Goal: Transaction & Acquisition: Purchase product/service

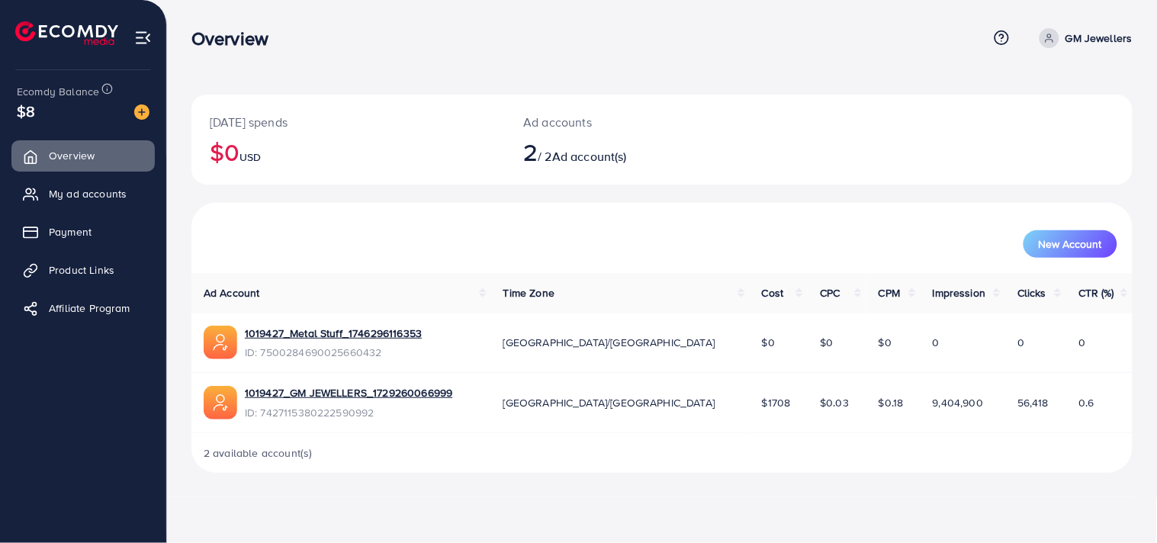
click at [102, 139] on ul "Overview My ad accounts Payment Product Links Affiliate Program" at bounding box center [83, 236] width 166 height 205
click at [605, 11] on nav "Overview Help Center Contact Support Term and policy About Us GM Jewellers Prof…" at bounding box center [661, 38] width 941 height 54
click at [90, 195] on span "My ad accounts" at bounding box center [92, 193] width 78 height 15
click at [110, 187] on span "My ad accounts" at bounding box center [92, 193] width 78 height 15
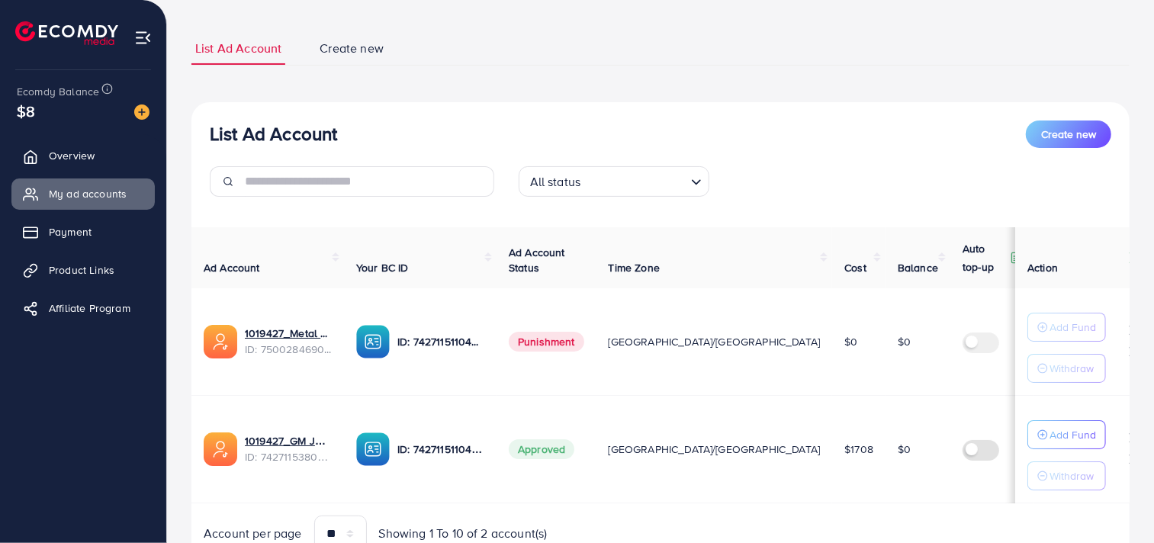
scroll to position [85, 0]
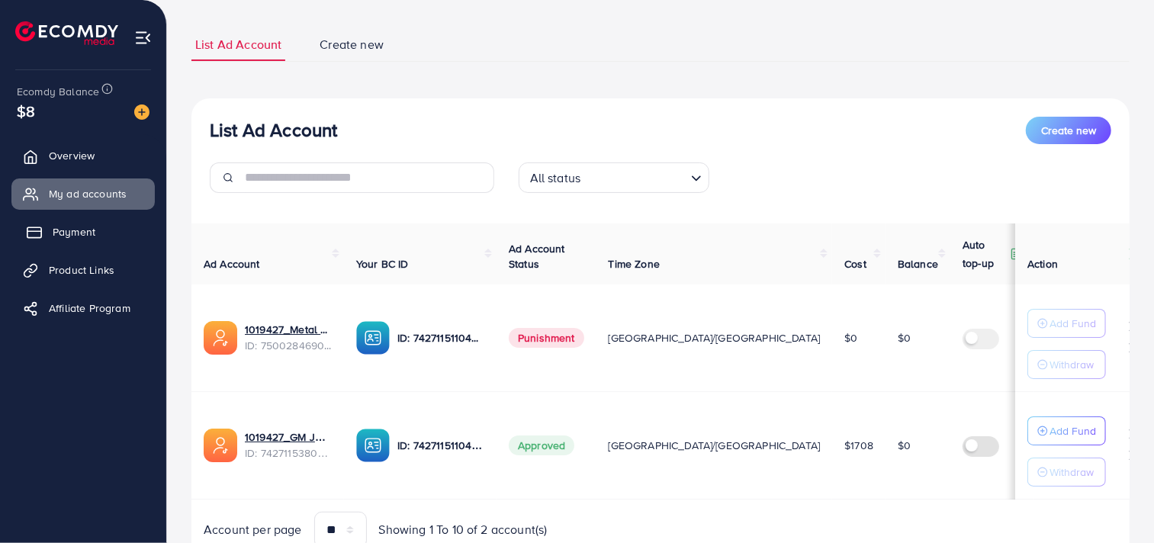
click at [86, 232] on span "Payment" at bounding box center [74, 231] width 43 height 15
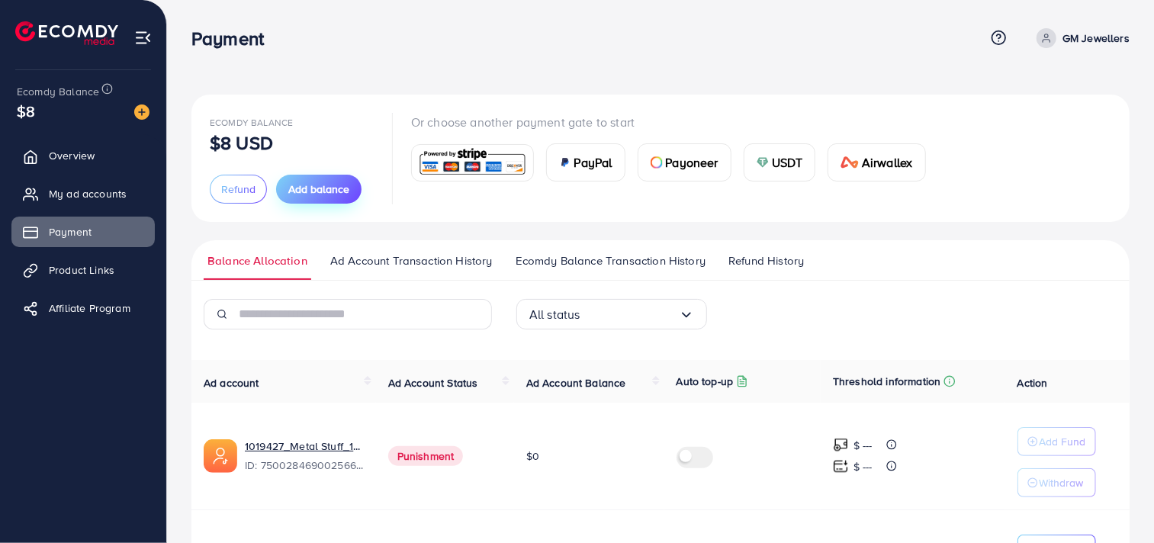
click at [294, 194] on span "Add balance" at bounding box center [318, 189] width 61 height 15
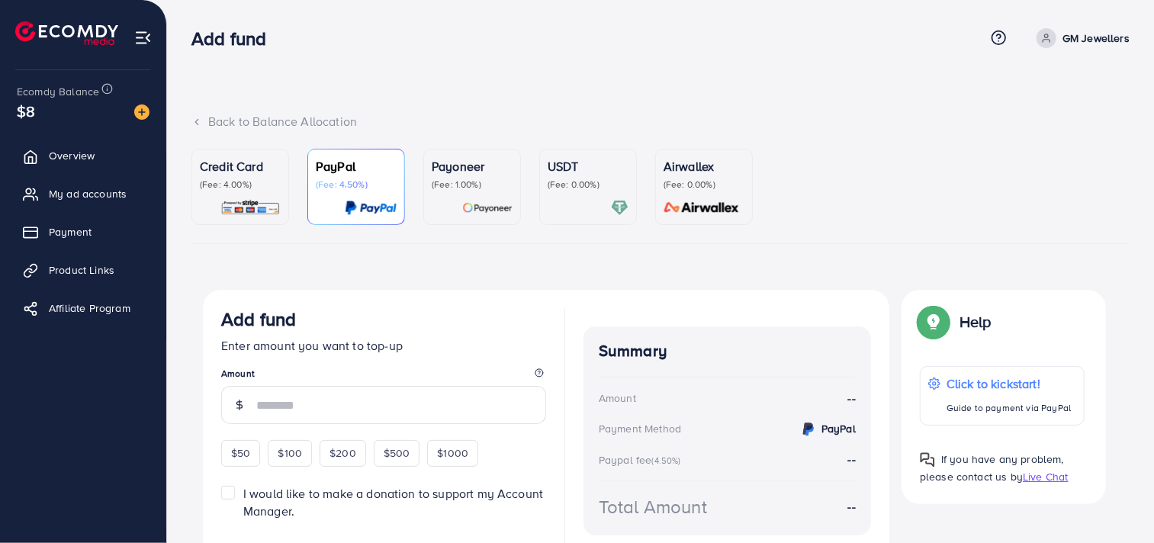
click at [723, 188] on p "(Fee: 0.00%)" at bounding box center [704, 184] width 81 height 12
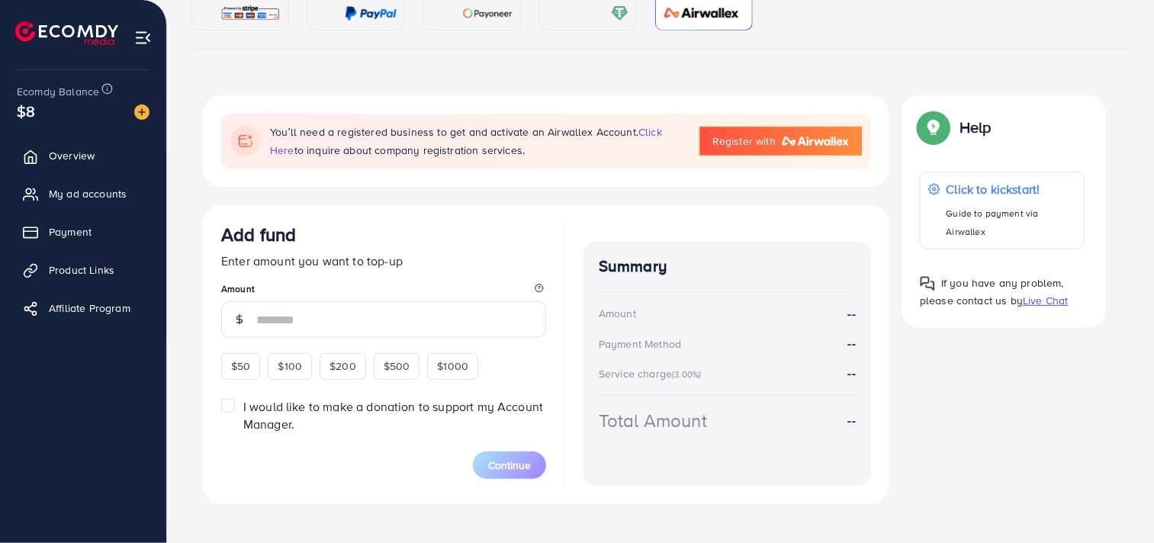
scroll to position [195, 0]
click at [842, 143] on img at bounding box center [815, 140] width 67 height 9
click at [654, 127] on span "click here" at bounding box center [466, 141] width 392 height 34
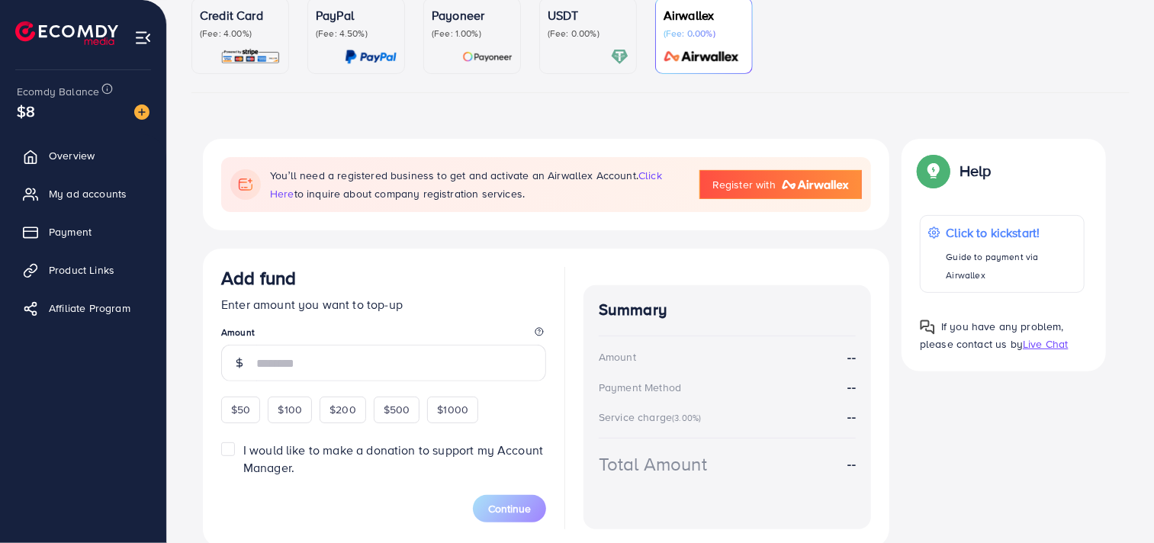
scroll to position [0, 0]
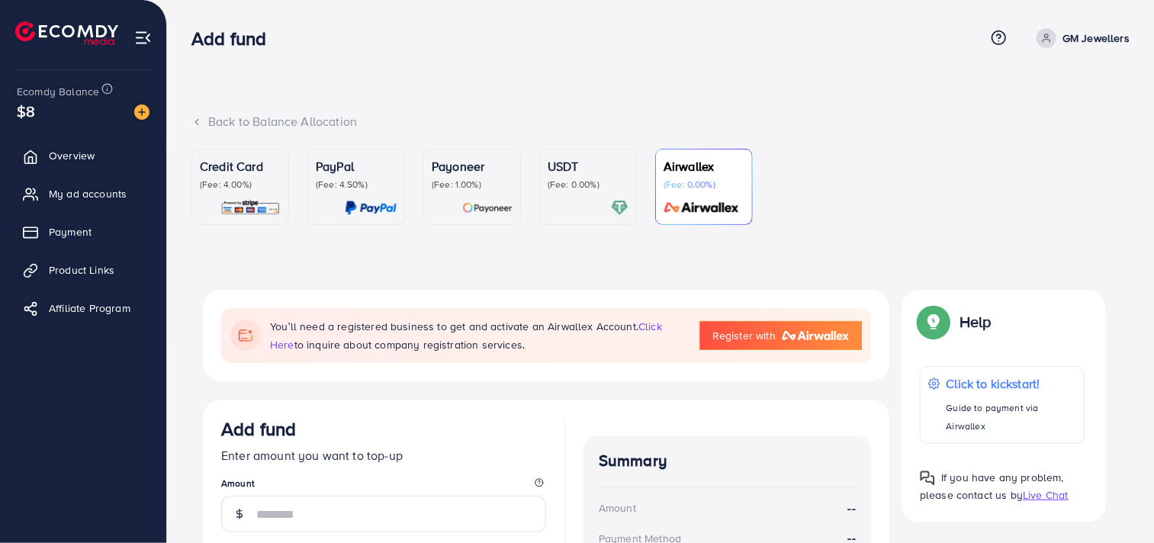
click at [215, 192] on div "Credit Card (Fee: 4.00%)" at bounding box center [240, 186] width 81 height 59
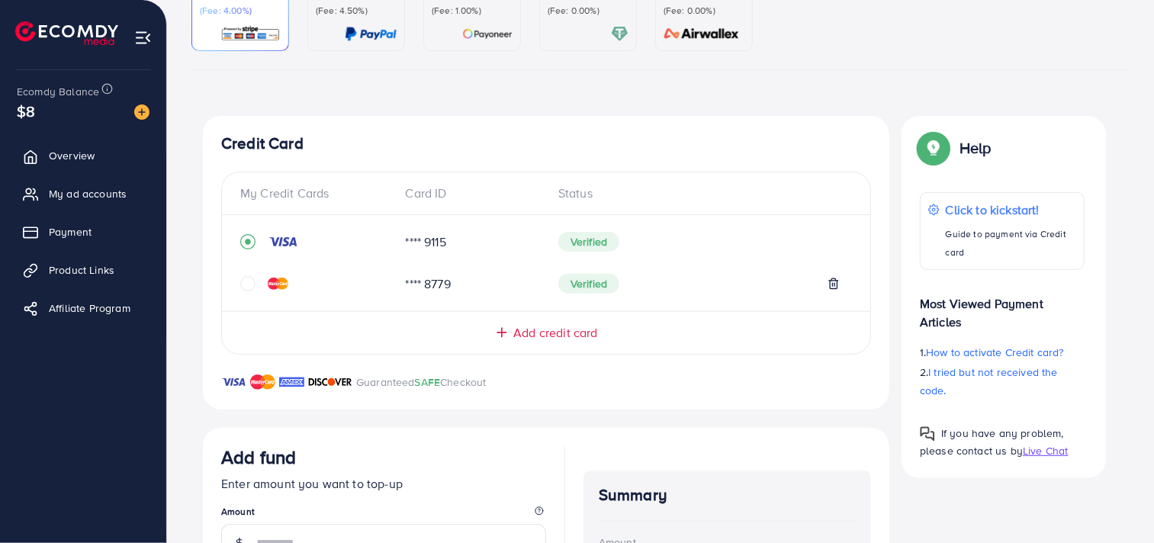
scroll to position [175, 0]
click at [535, 333] on span "Add credit card" at bounding box center [555, 332] width 84 height 18
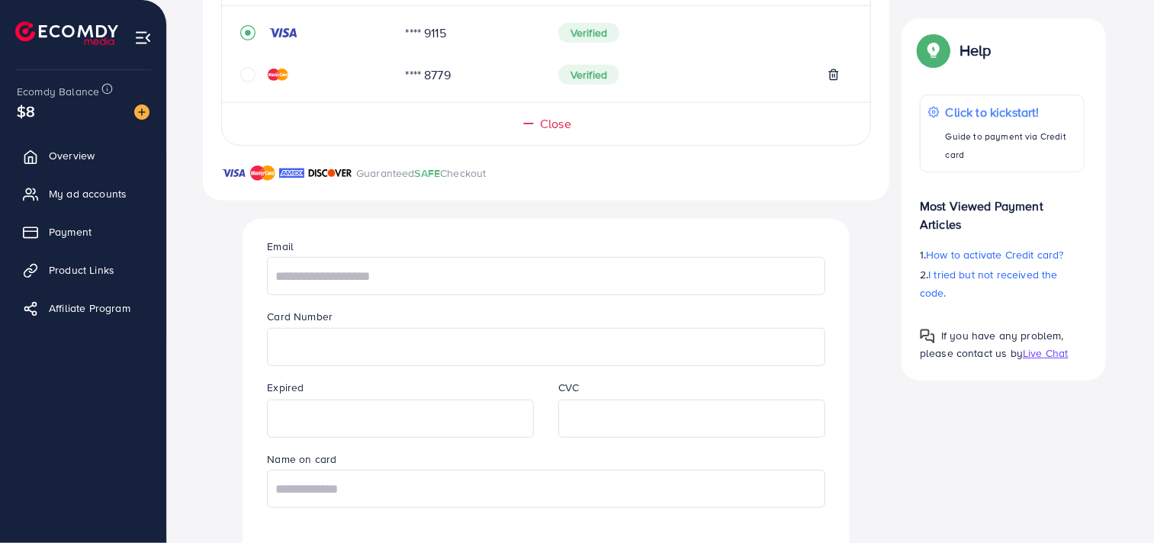
scroll to position [385, 0]
click at [307, 277] on input "text" at bounding box center [546, 274] width 558 height 38
type input "**********"
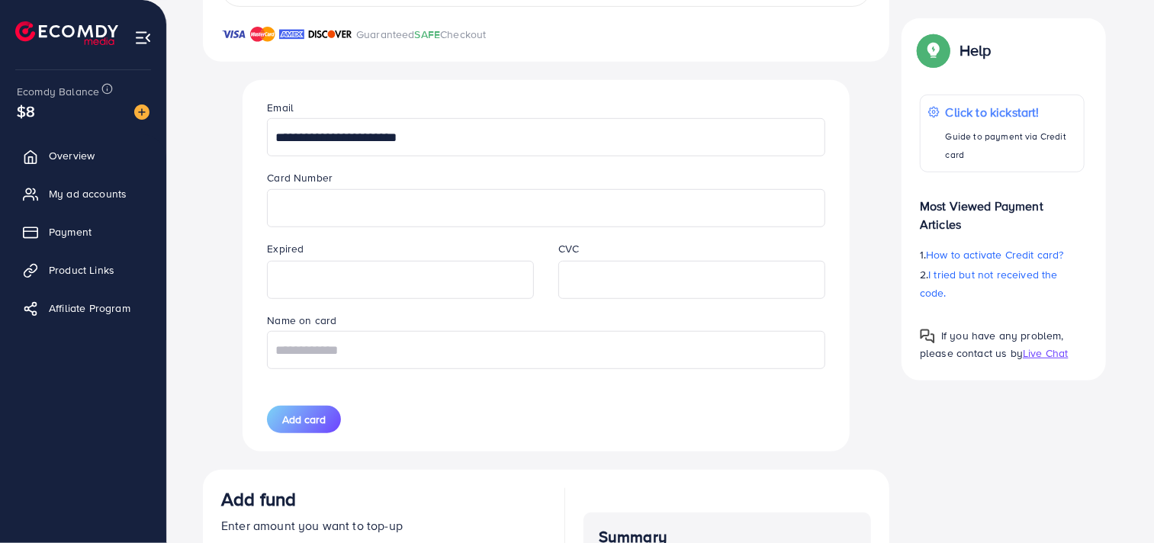
scroll to position [558, 0]
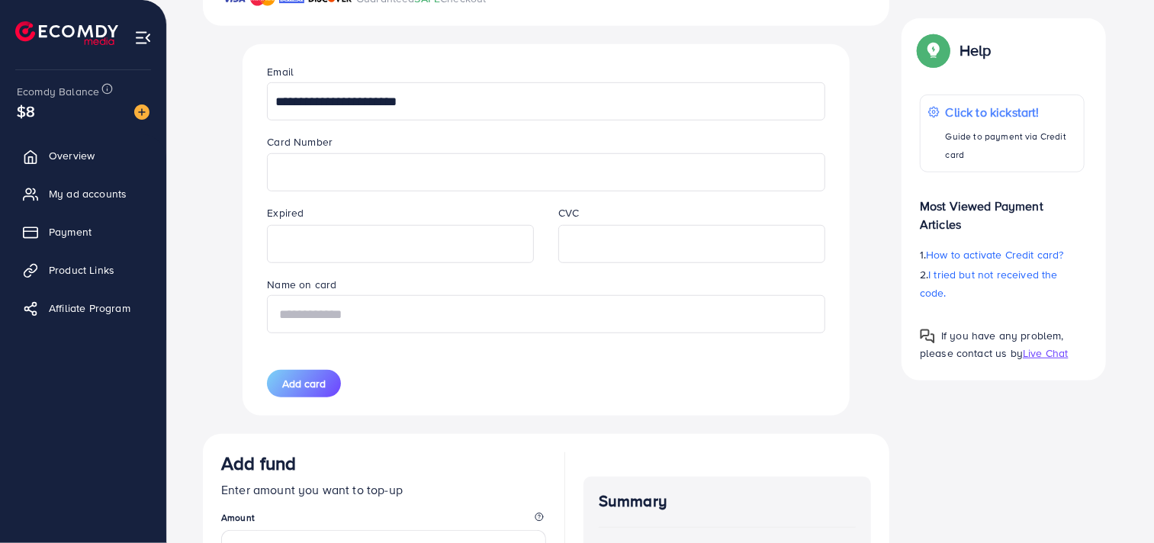
click at [371, 305] on input "text" at bounding box center [546, 314] width 558 height 38
paste input "**********"
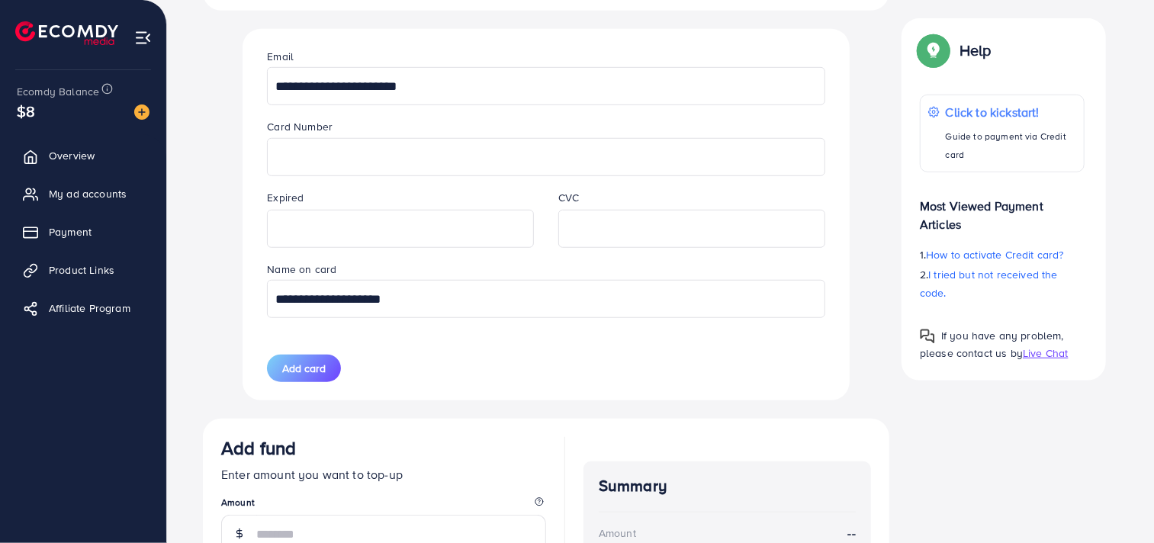
scroll to position [574, 0]
type input "**********"
click at [316, 368] on span "Add card" at bounding box center [303, 367] width 43 height 15
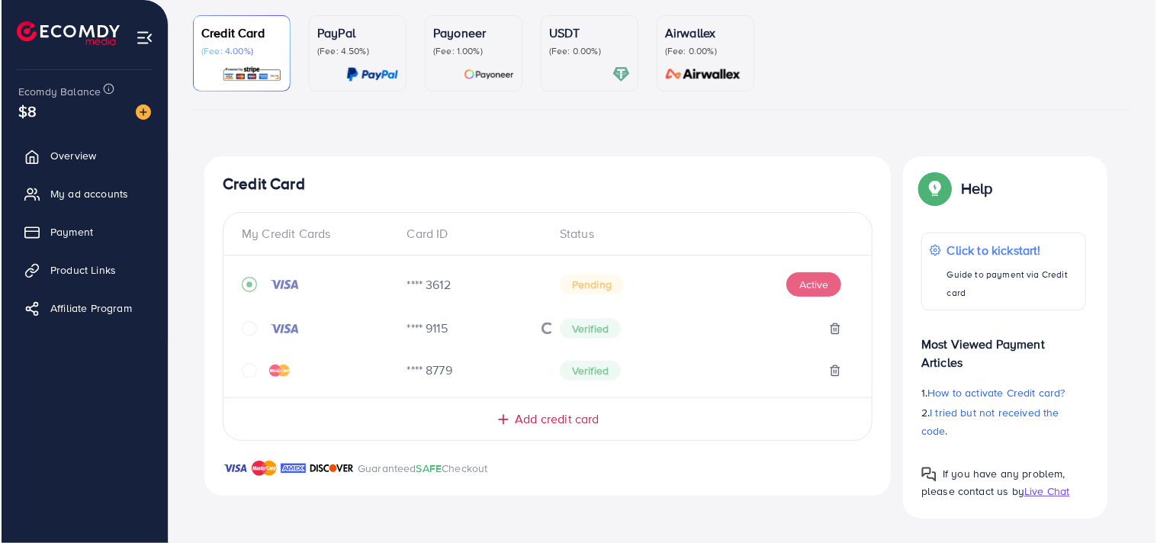
scroll to position [133, 0]
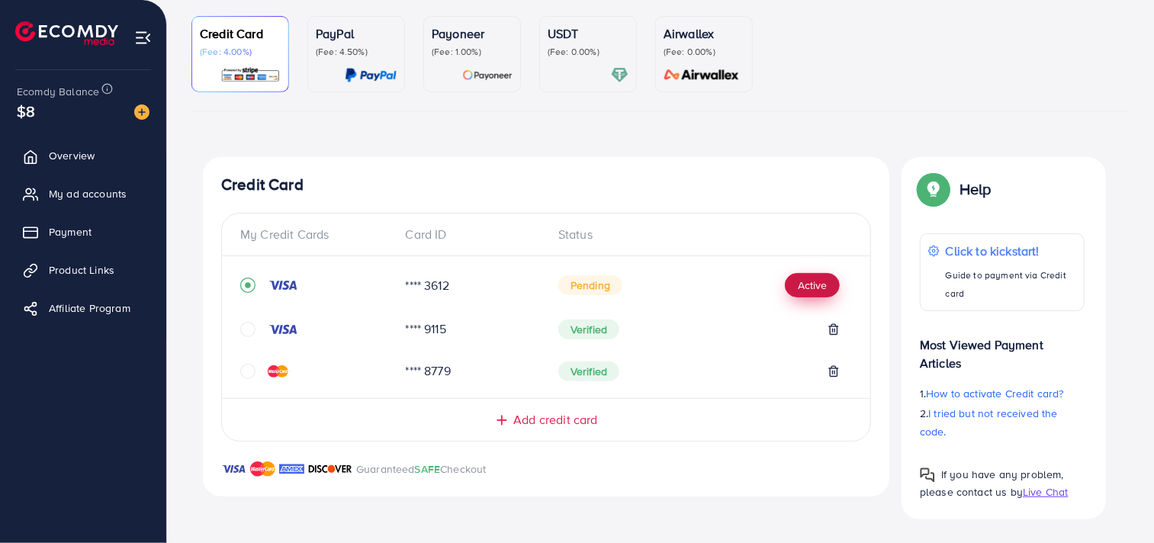
click at [814, 285] on button "Active" at bounding box center [812, 285] width 55 height 24
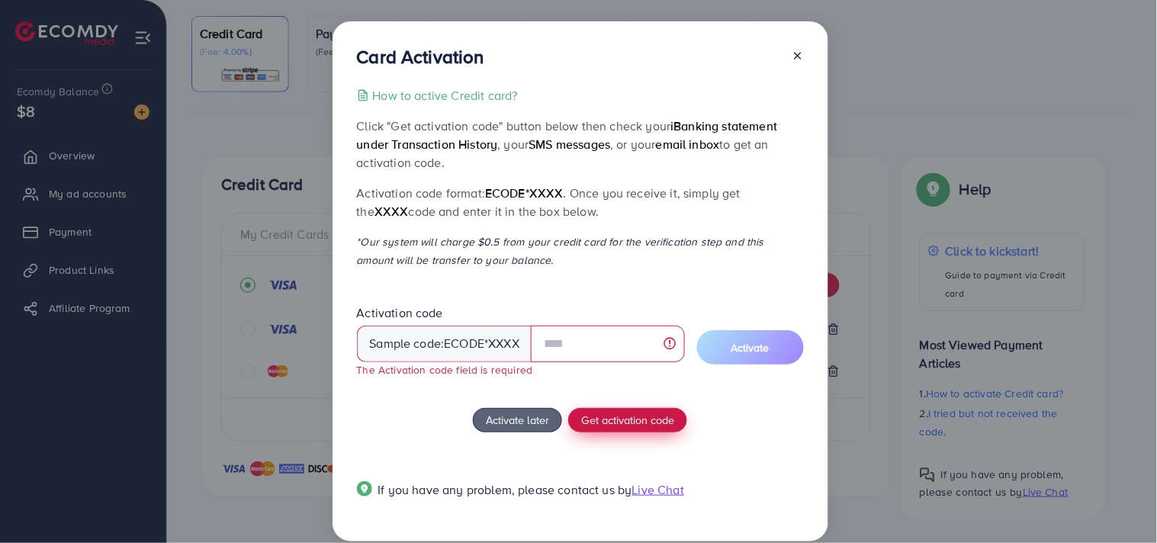
click at [626, 409] on button "Get activation code" at bounding box center [627, 420] width 119 height 24
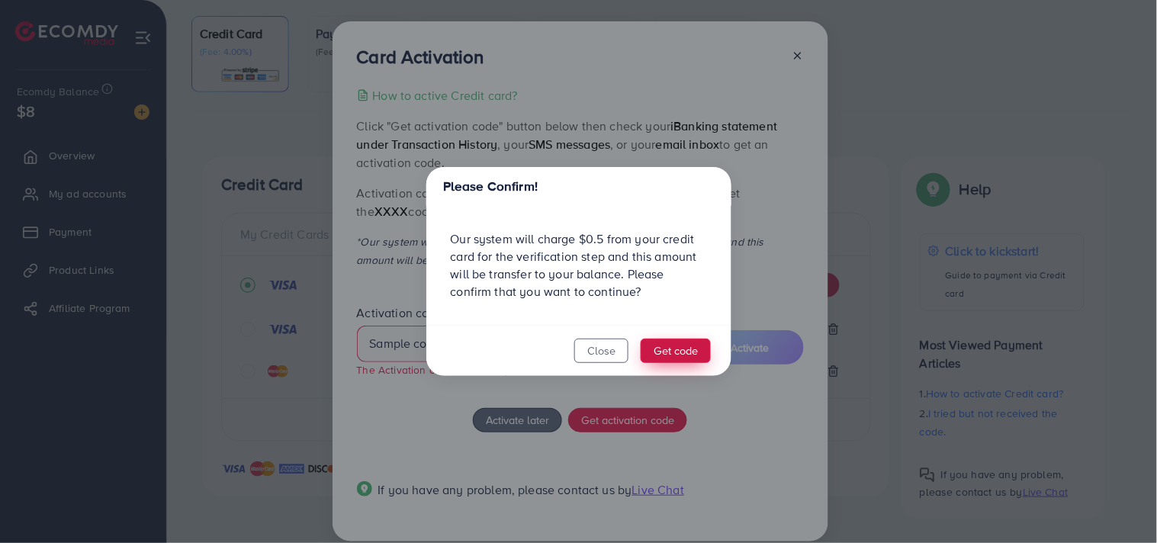
click at [676, 352] on button "Get code" at bounding box center [676, 351] width 70 height 24
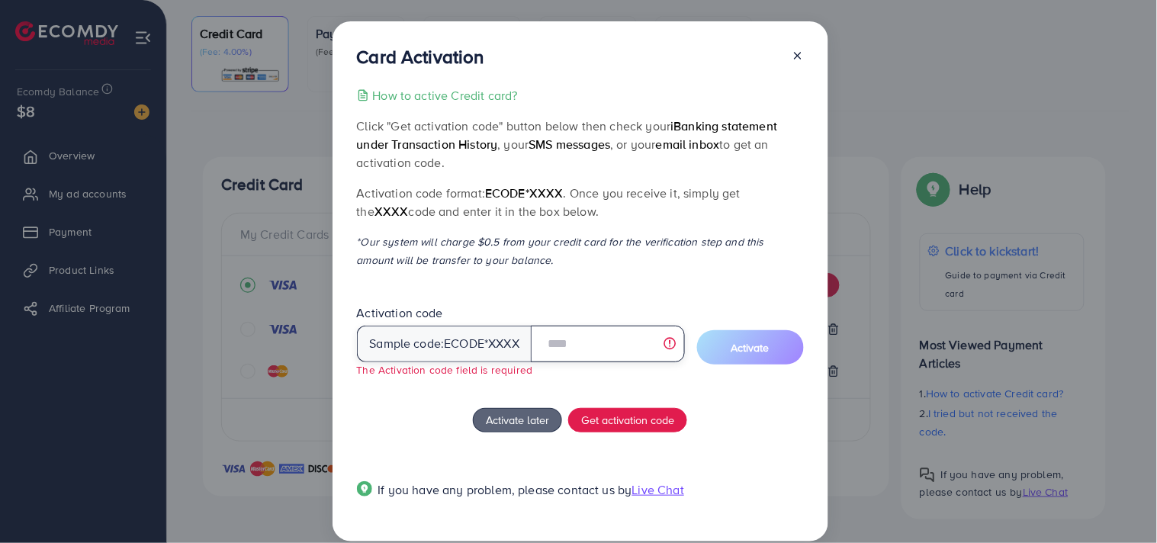
click at [586, 334] on input "text" at bounding box center [607, 344] width 153 height 37
click at [731, 481] on div "If you have any problem, please contact us by Live Chat" at bounding box center [580, 493] width 447 height 48
click at [625, 342] on input "text" at bounding box center [607, 344] width 153 height 37
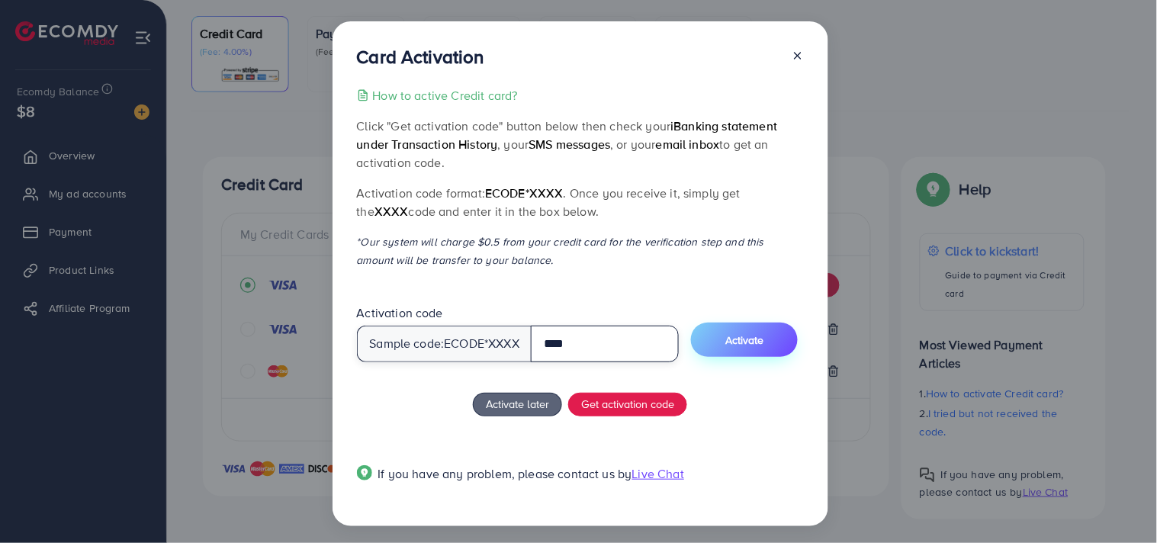
type input "****"
click at [771, 346] on button "Activate" at bounding box center [744, 340] width 107 height 34
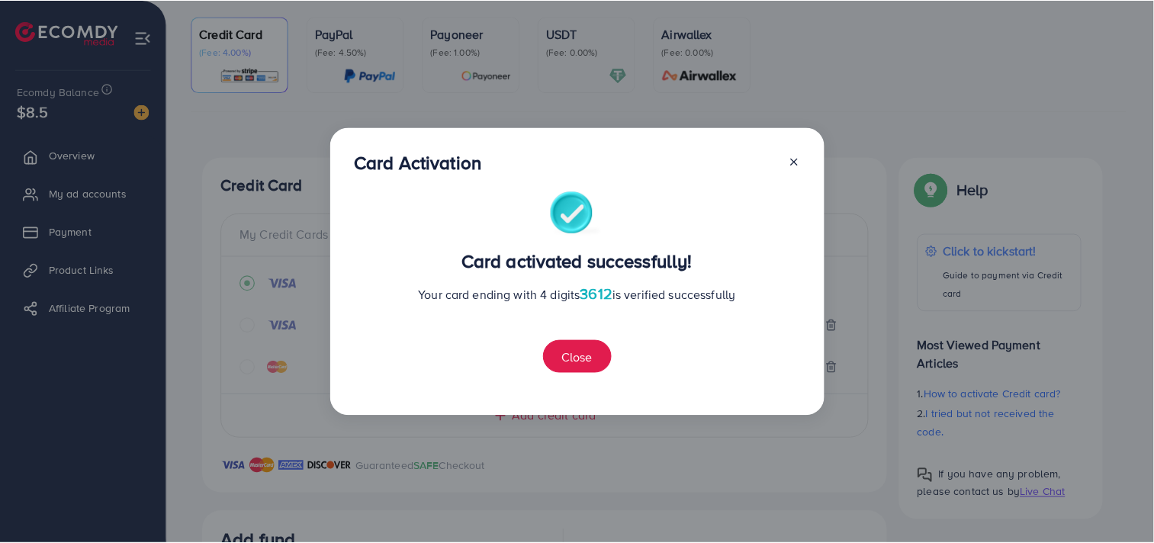
scroll to position [430, 0]
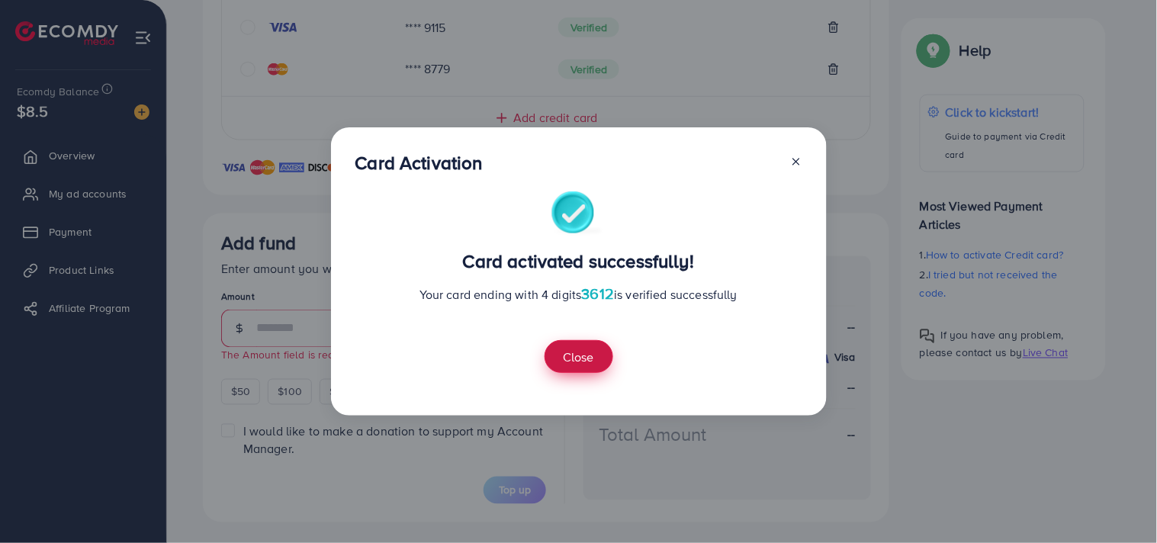
click at [570, 368] on button "Close" at bounding box center [579, 356] width 69 height 33
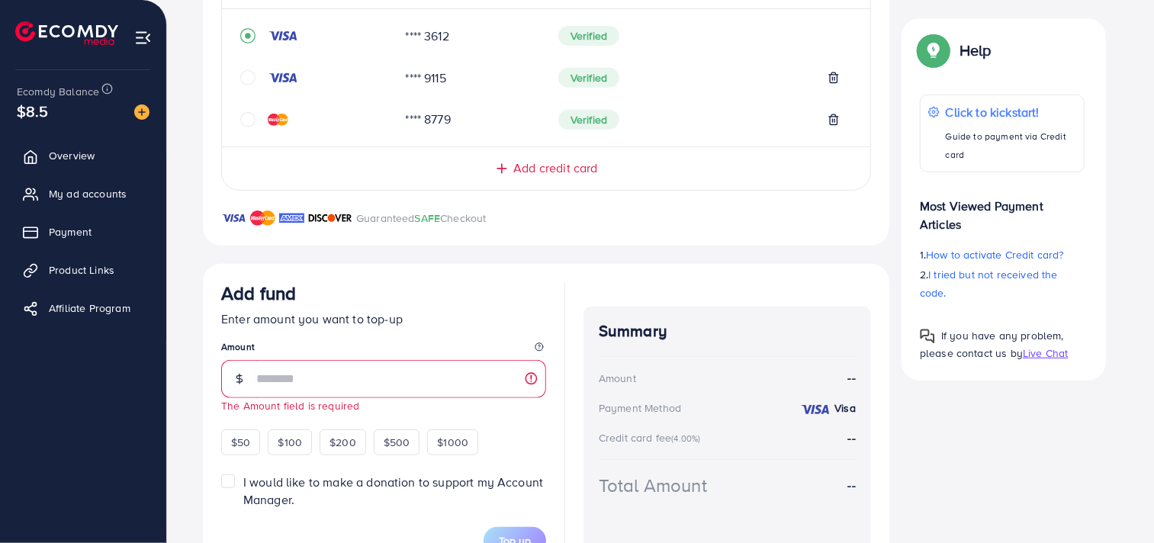
scroll to position [381, 0]
click at [300, 384] on input "number" at bounding box center [401, 377] width 290 height 38
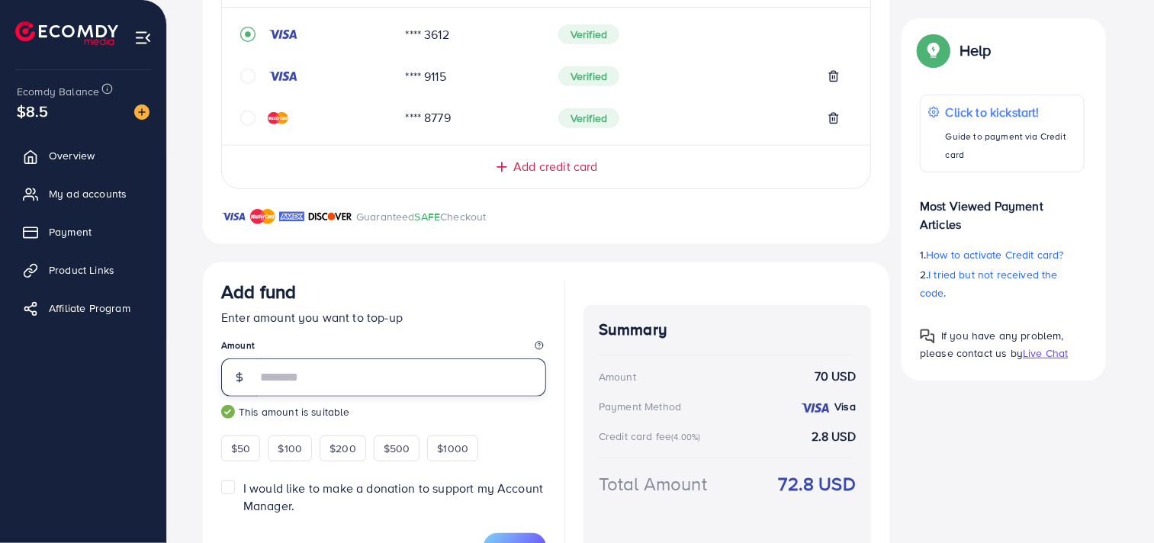
type input "*"
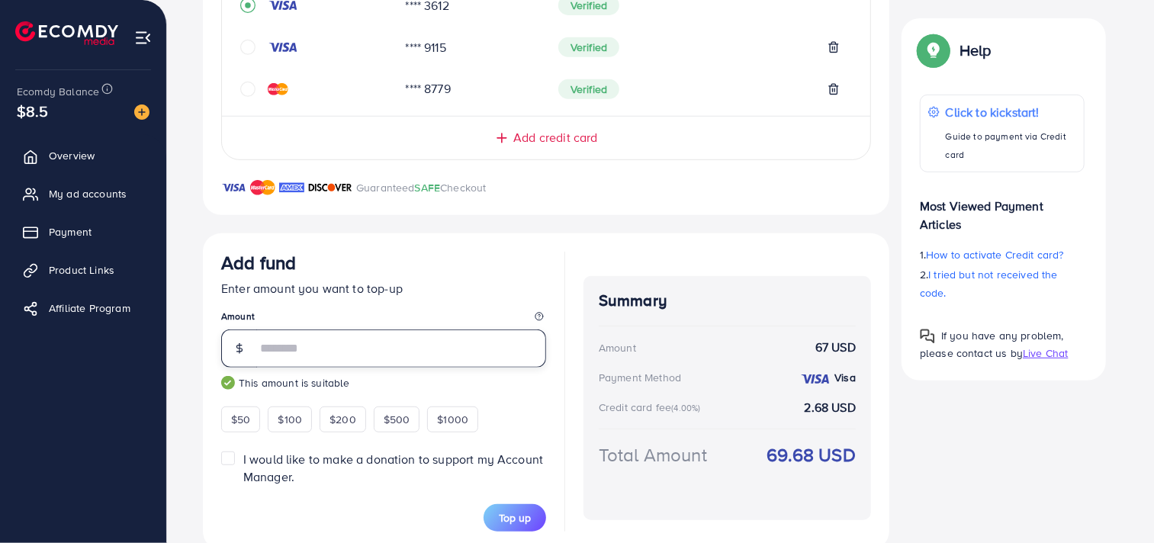
scroll to position [442, 0]
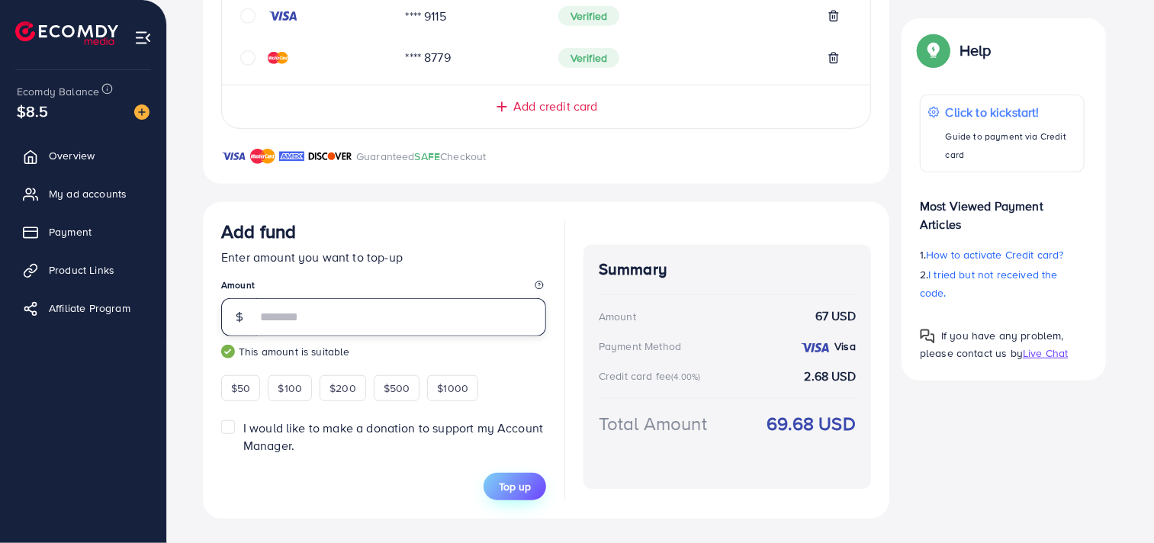
type input "**"
click at [521, 475] on button "Top up" at bounding box center [515, 486] width 63 height 27
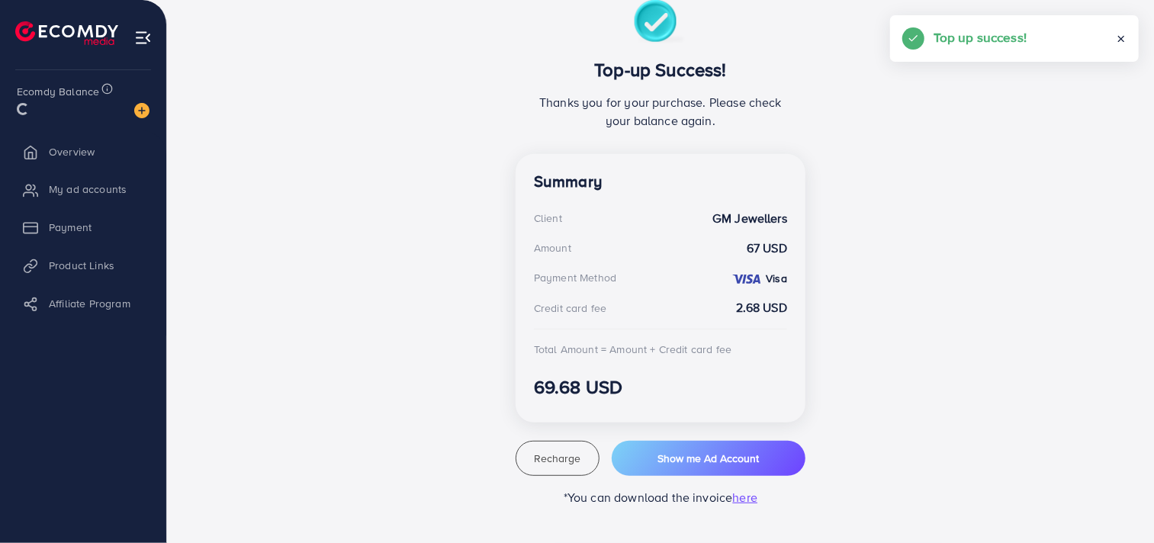
scroll to position [288, 0]
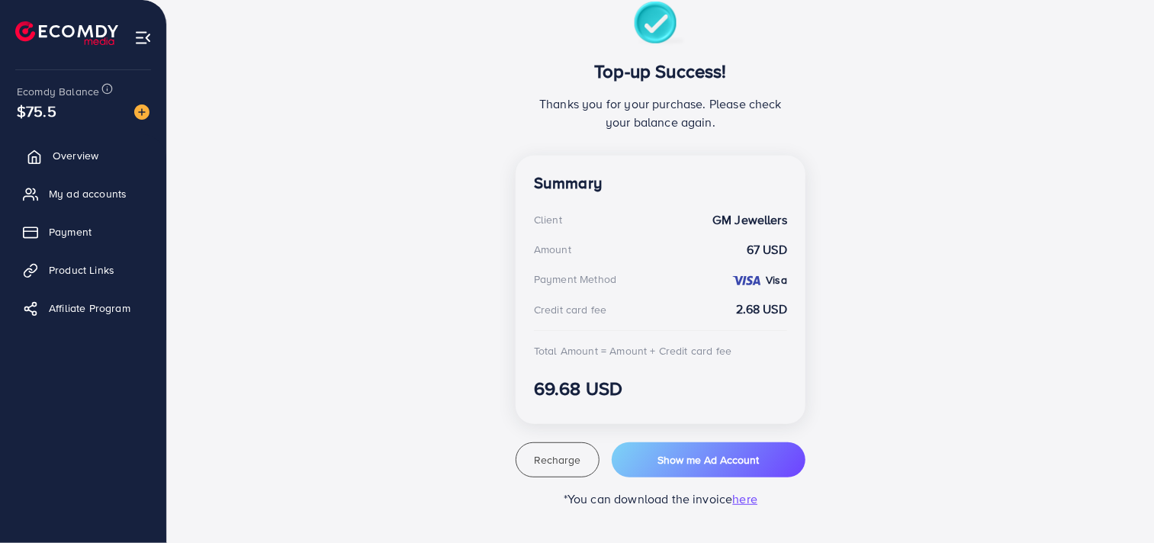
click at [72, 151] on span "Overview" at bounding box center [76, 155] width 46 height 15
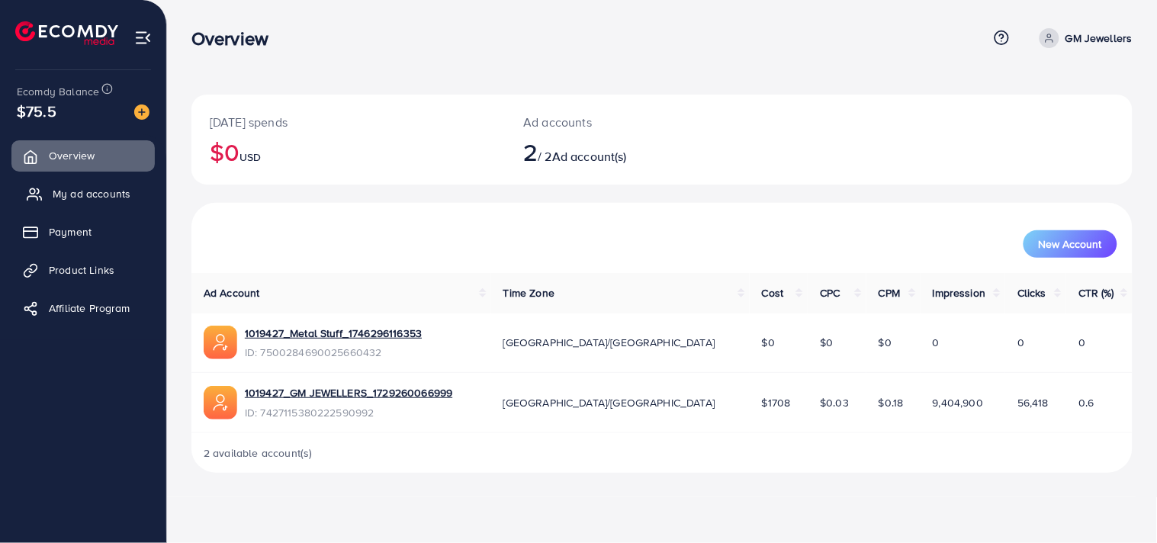
click at [107, 188] on span "My ad accounts" at bounding box center [92, 193] width 78 height 15
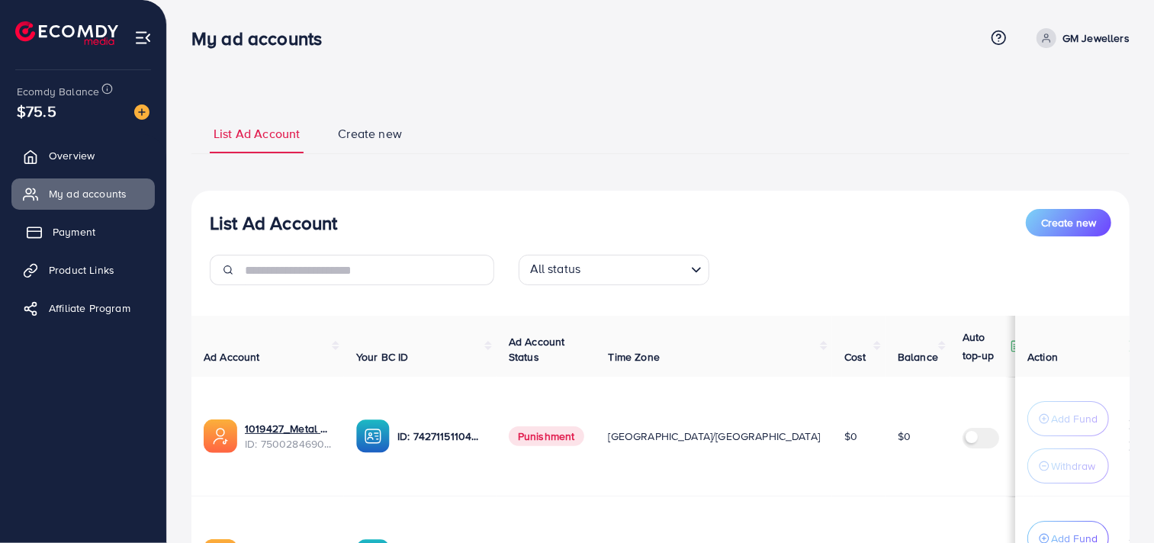
click at [77, 230] on span "Payment" at bounding box center [74, 231] width 43 height 15
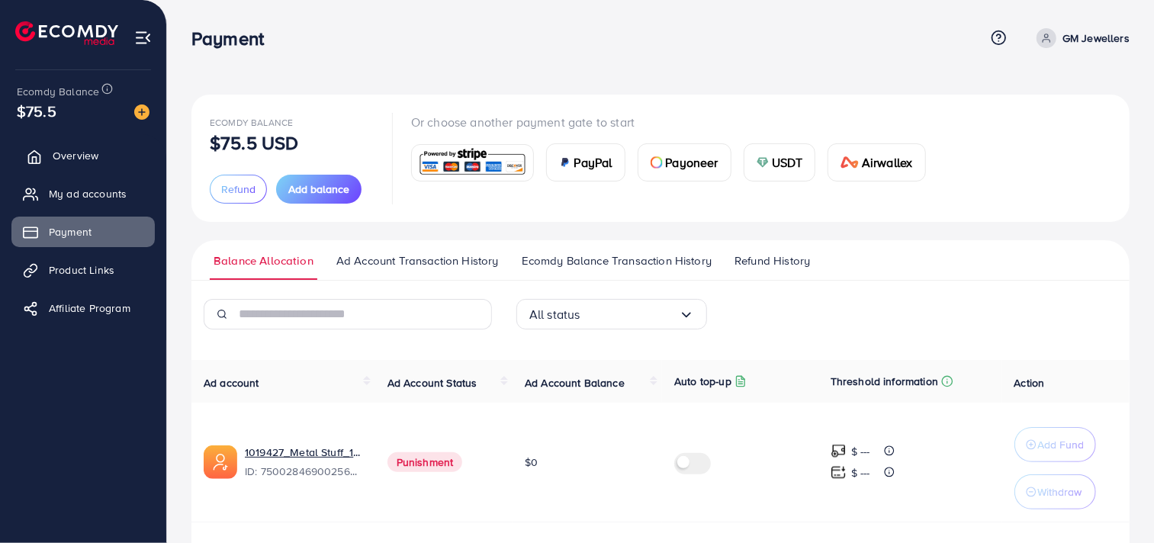
click at [72, 162] on span "Overview" at bounding box center [76, 155] width 46 height 15
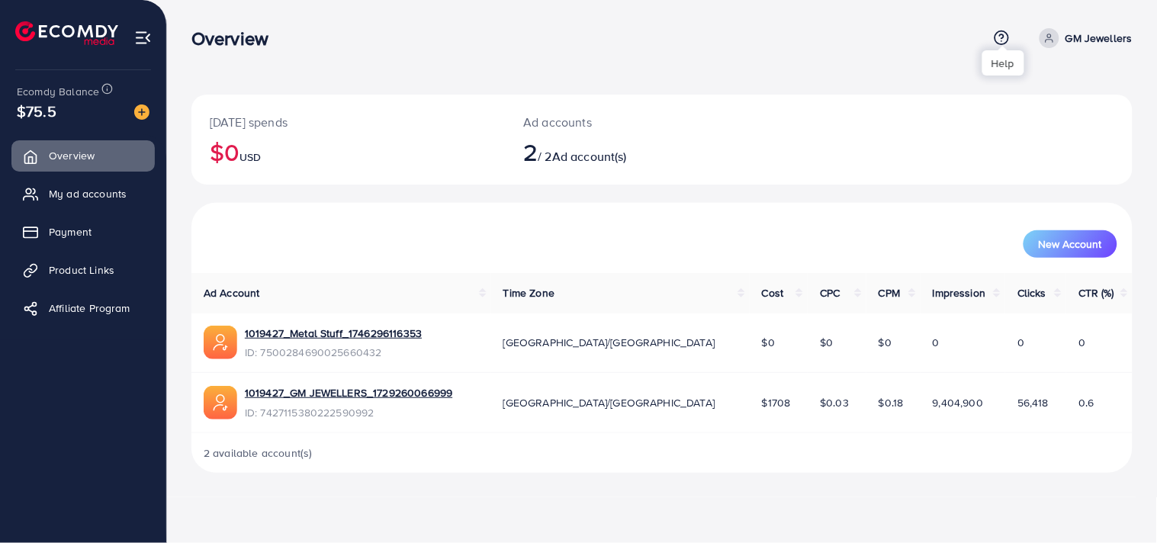
click at [1001, 31] on icon at bounding box center [1002, 38] width 16 height 16
click at [1062, 32] on link "GM Jewellers" at bounding box center [1082, 38] width 99 height 20
click at [1030, 82] on span "Profile" at bounding box center [1037, 91] width 35 height 18
select select "********"
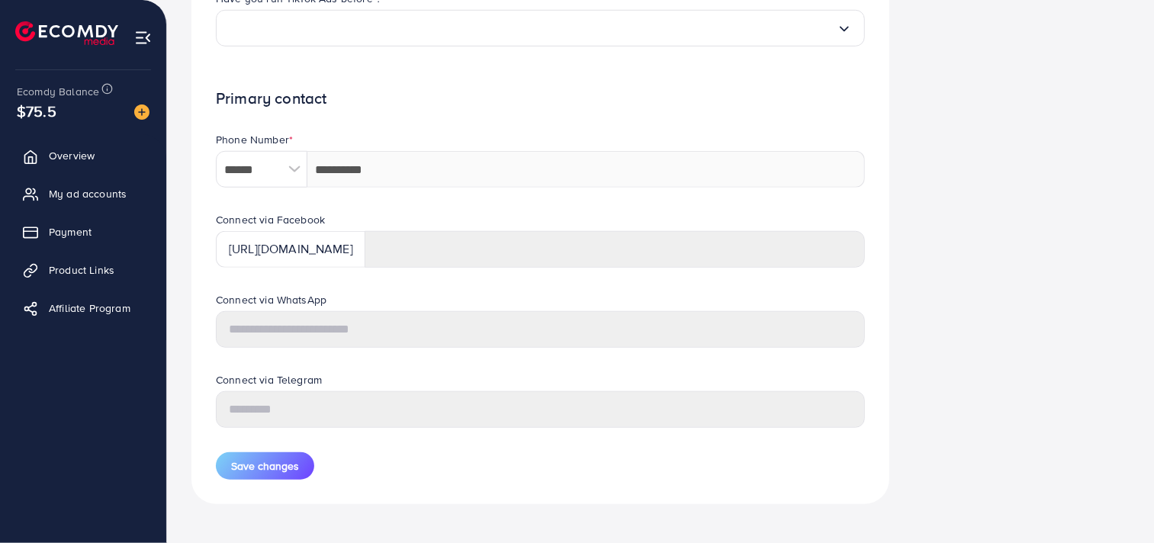
scroll to position [661, 0]
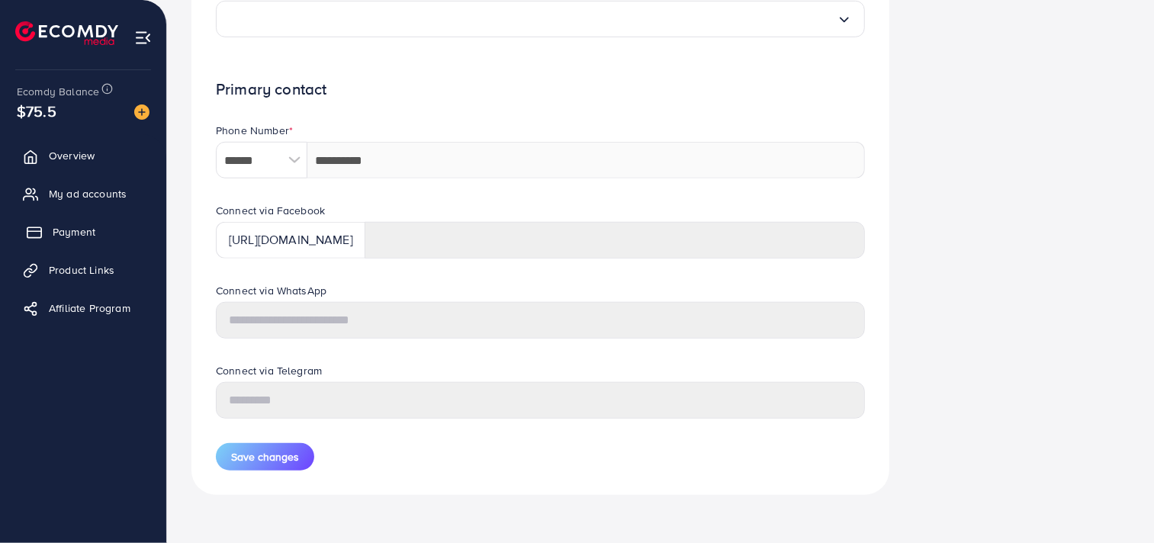
click at [99, 232] on link "Payment" at bounding box center [82, 232] width 143 height 31
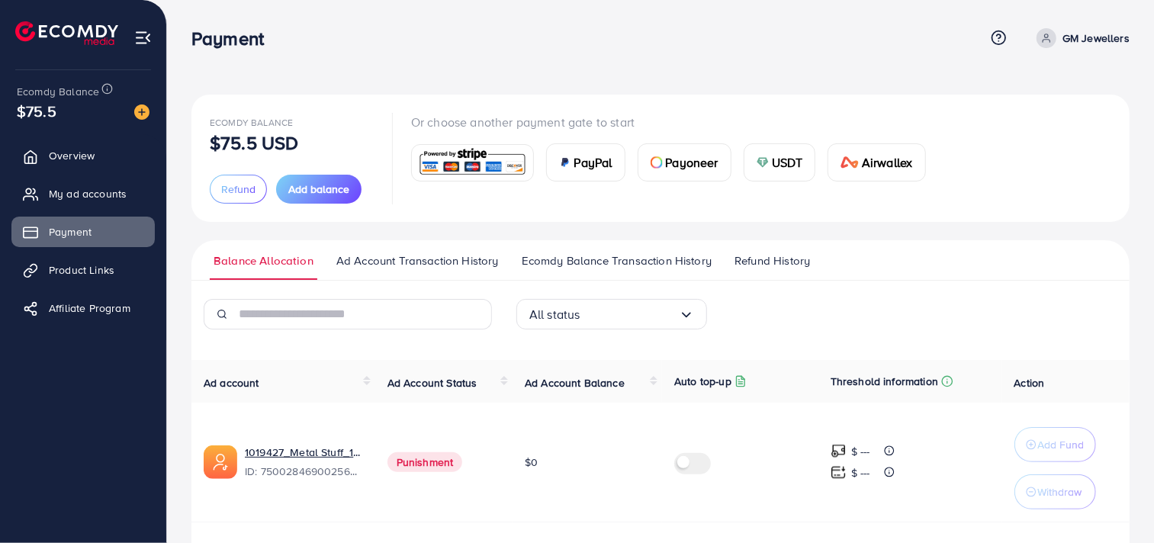
click at [468, 268] on span "Ad Account Transaction History" at bounding box center [417, 260] width 162 height 17
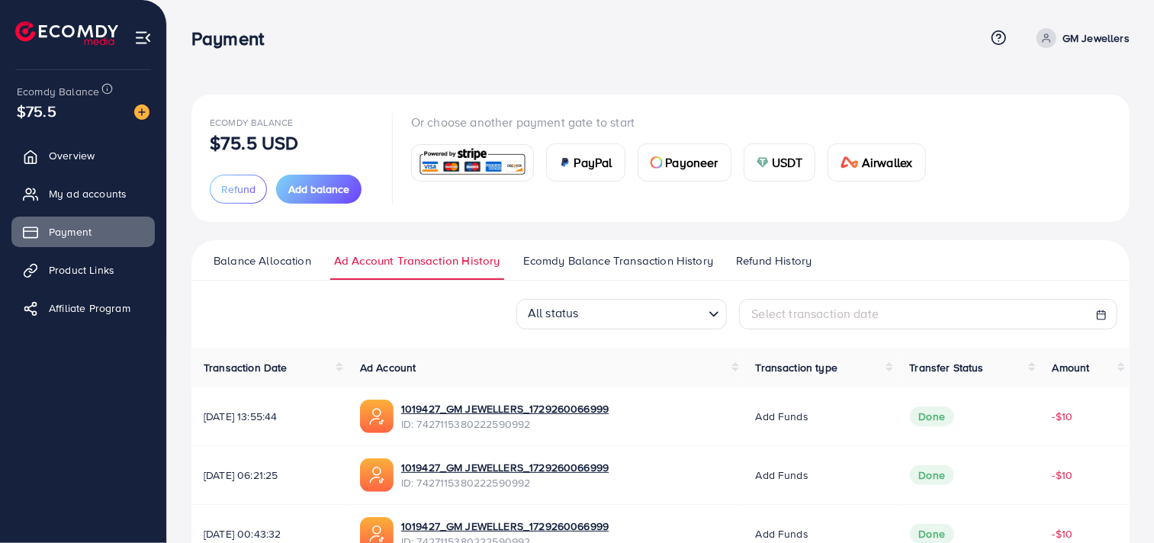
click at [565, 272] on link "Ecomdy Balance Transaction History" at bounding box center [618, 265] width 198 height 27
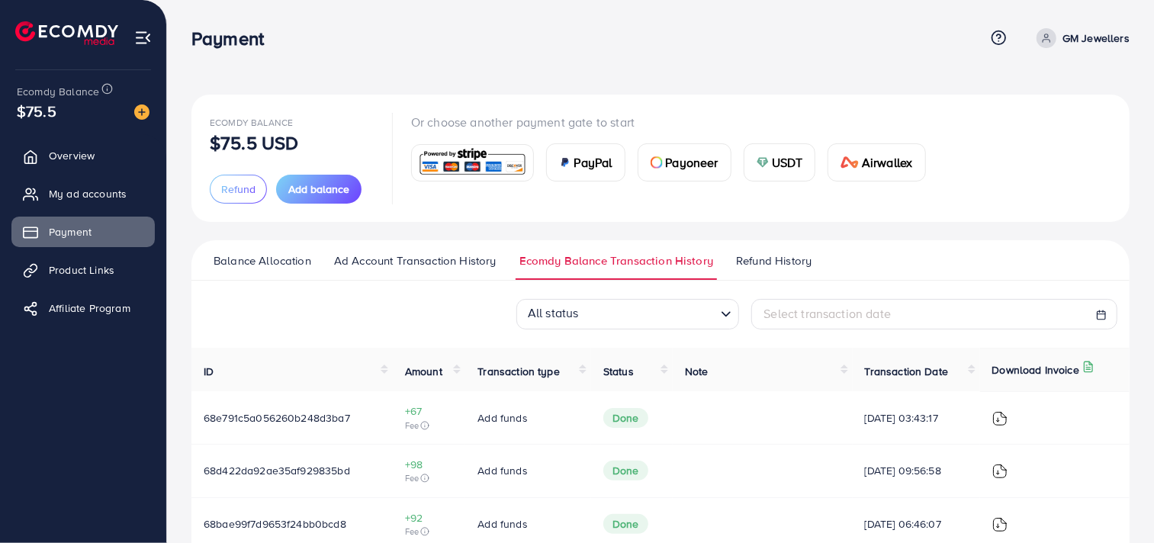
click at [758, 253] on span "Refund History" at bounding box center [774, 260] width 76 height 17
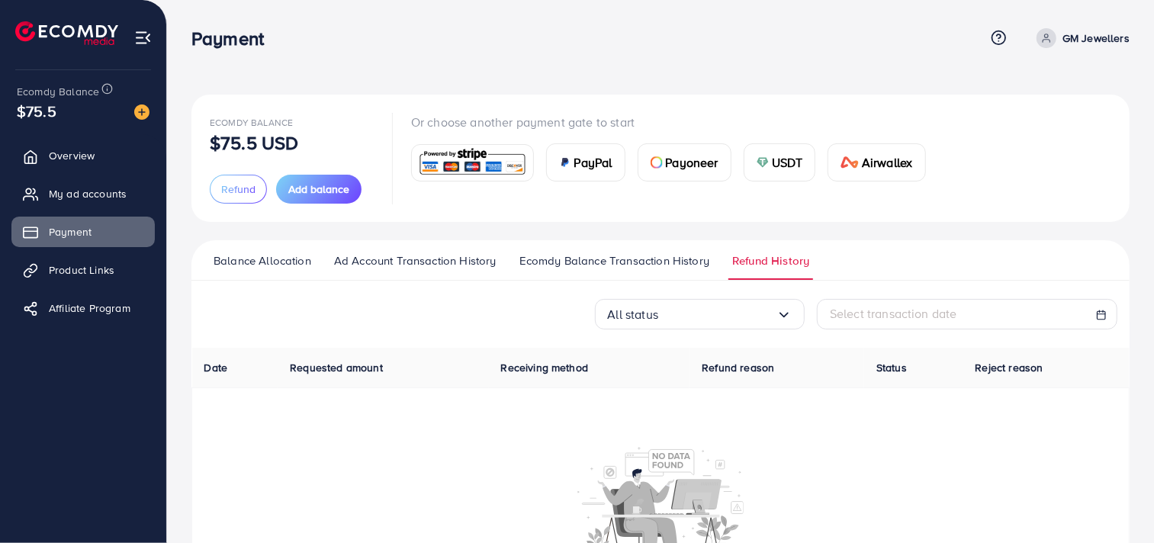
click at [635, 255] on span "Ecomdy Balance Transaction History" at bounding box center [614, 260] width 190 height 17
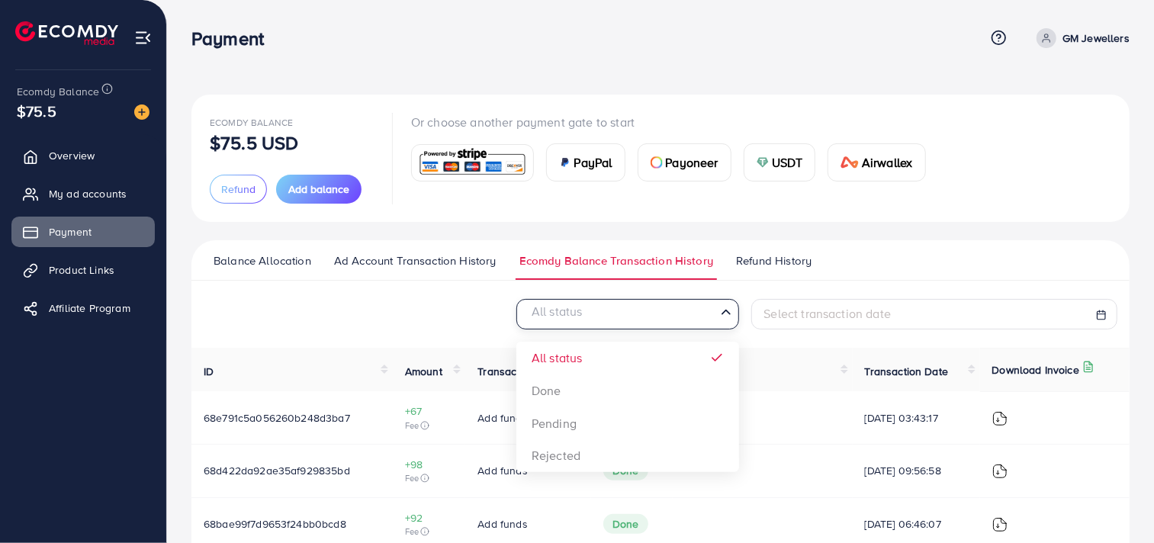
click at [635, 317] on input "Search for option" at bounding box center [618, 316] width 191 height 24
click at [486, 317] on div "All status Loading... All status Done Pending Rejected Select transaction date" at bounding box center [660, 314] width 938 height 31
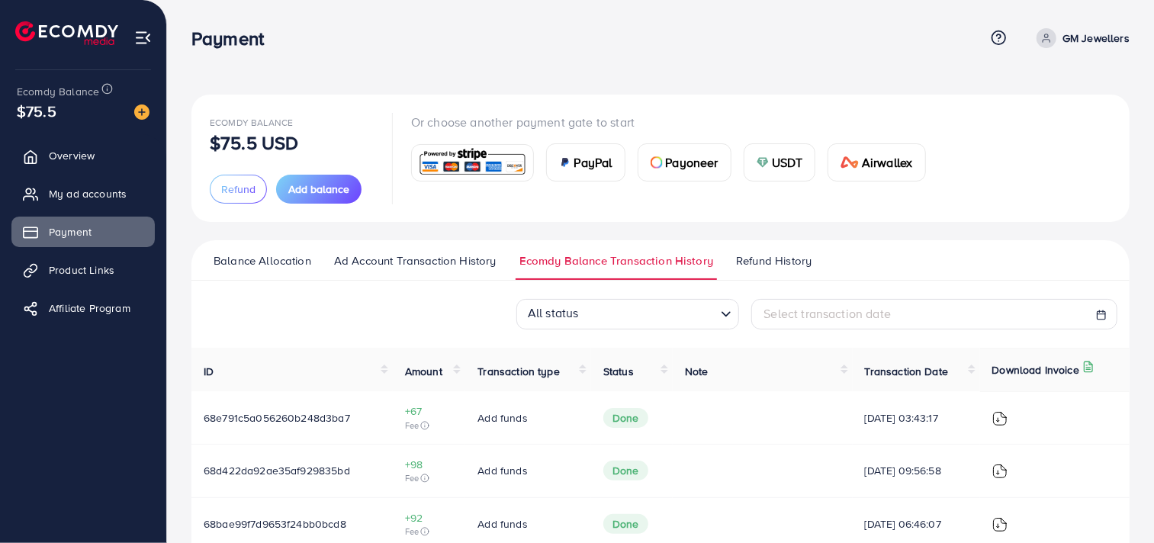
click at [471, 261] on span "Ad Account Transaction History" at bounding box center [415, 260] width 162 height 17
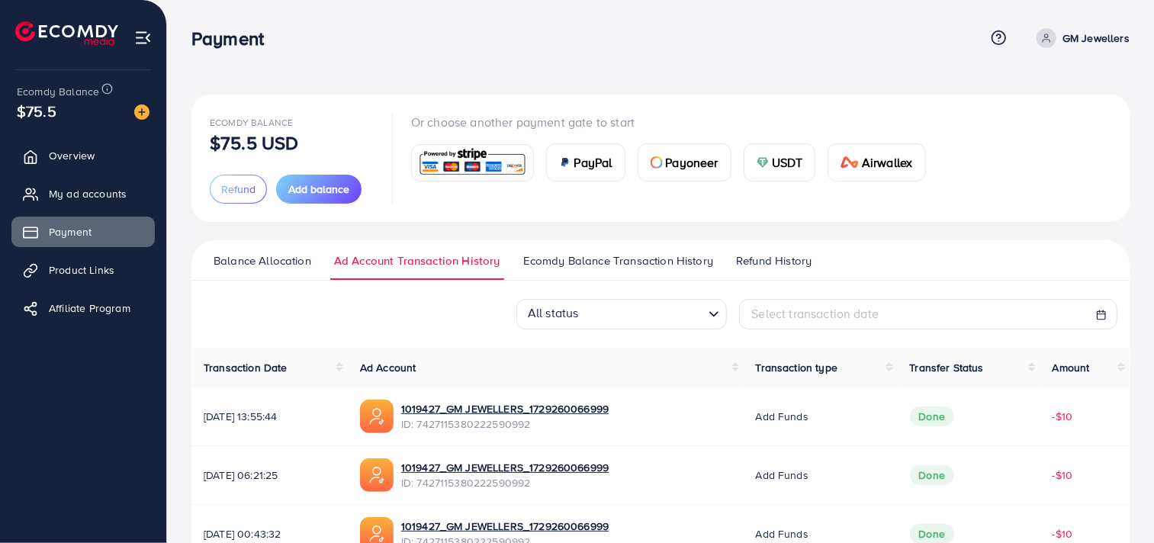
click at [270, 257] on span "Balance Allocation" at bounding box center [263, 260] width 98 height 17
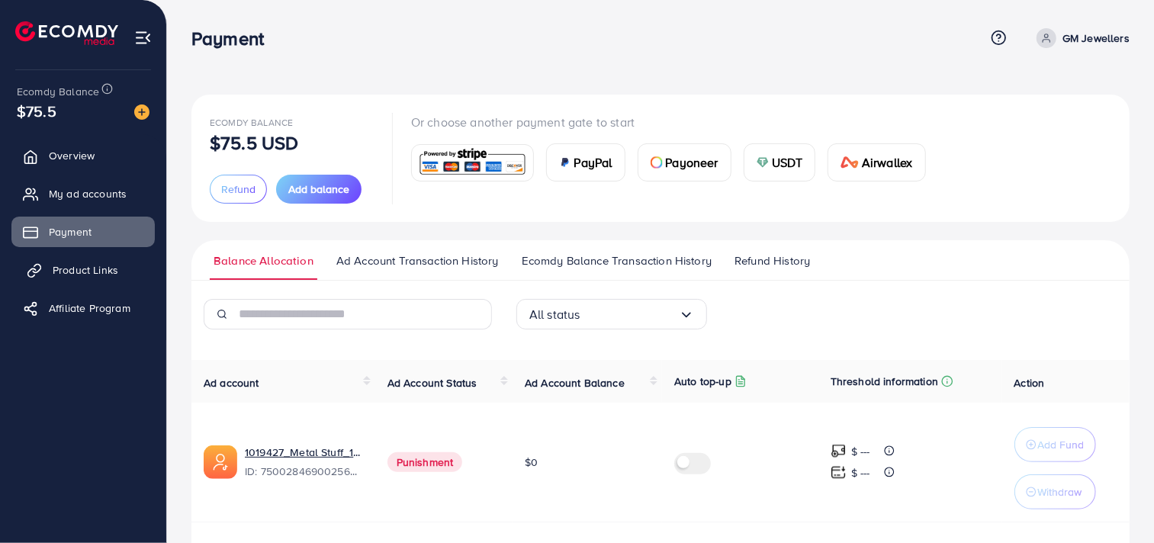
click at [101, 263] on span "Product Links" at bounding box center [86, 269] width 66 height 15
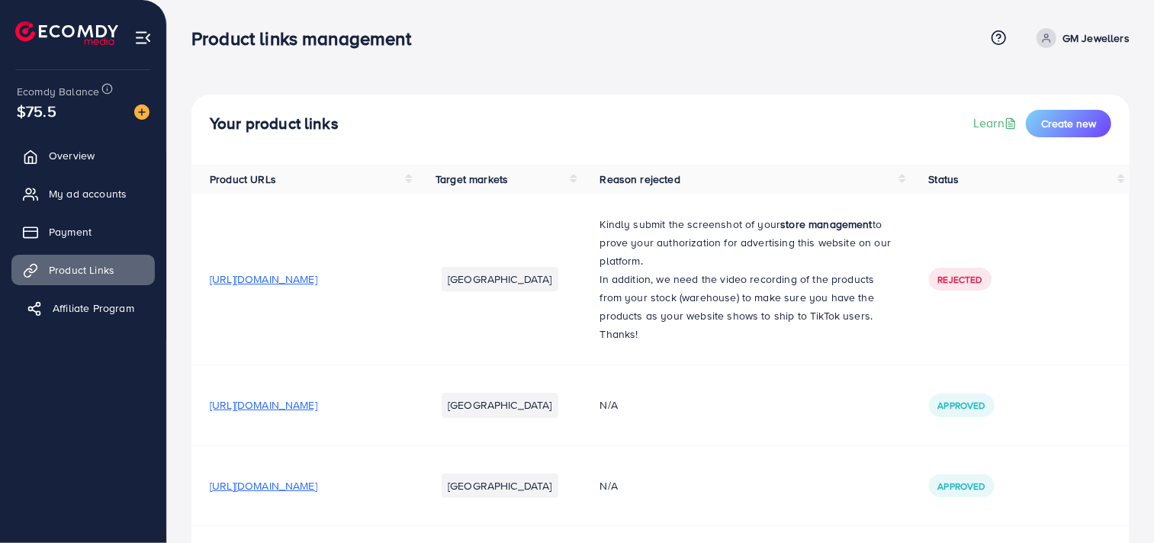
click at [119, 303] on span "Affiliate Program" at bounding box center [94, 308] width 82 height 15
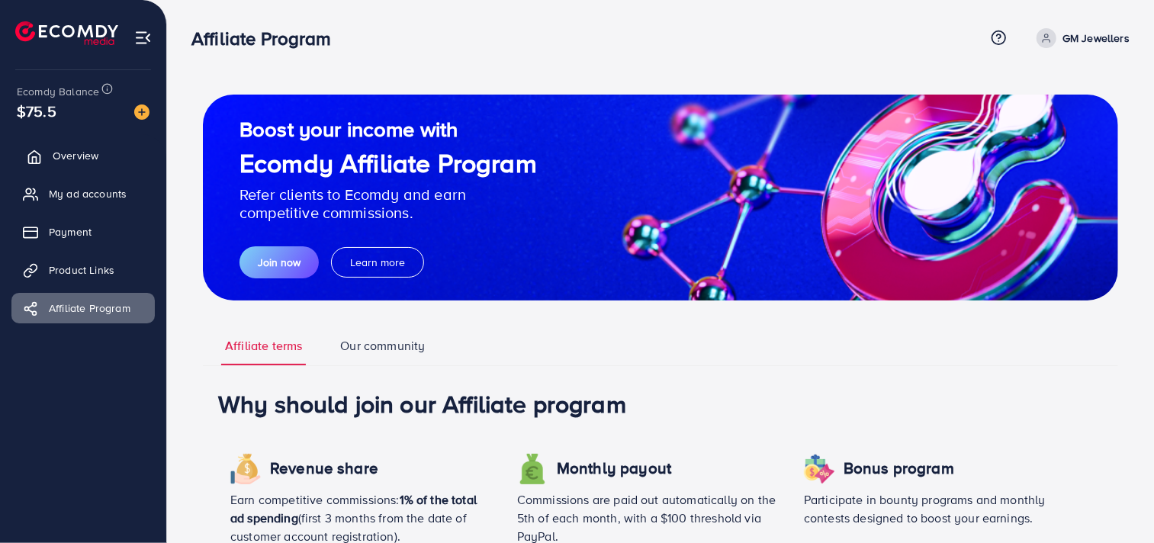
click at [50, 162] on link "Overview" at bounding box center [82, 155] width 143 height 31
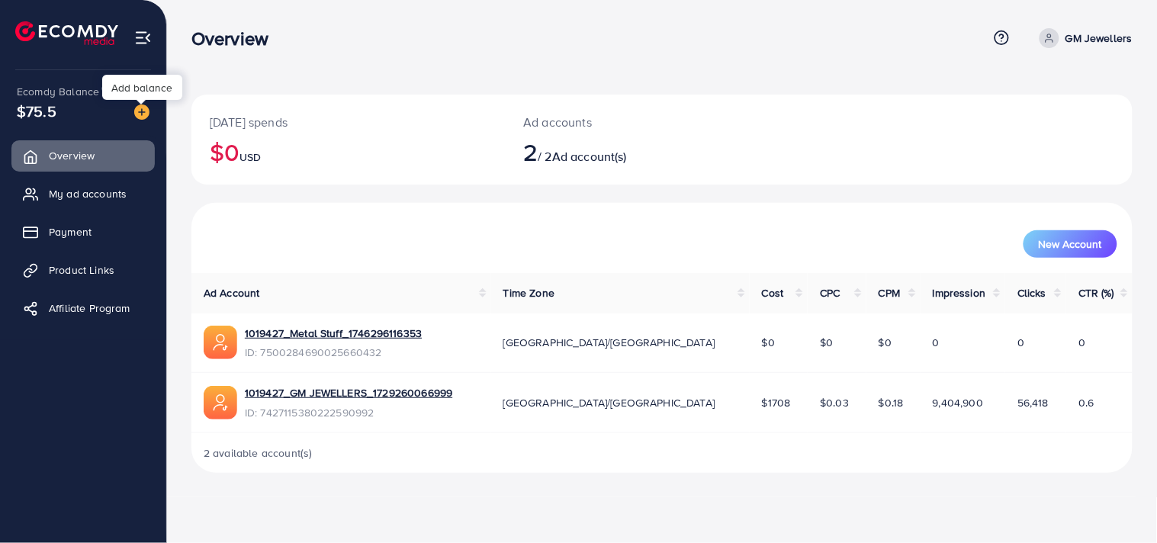
click at [147, 110] on img at bounding box center [141, 111] width 15 height 15
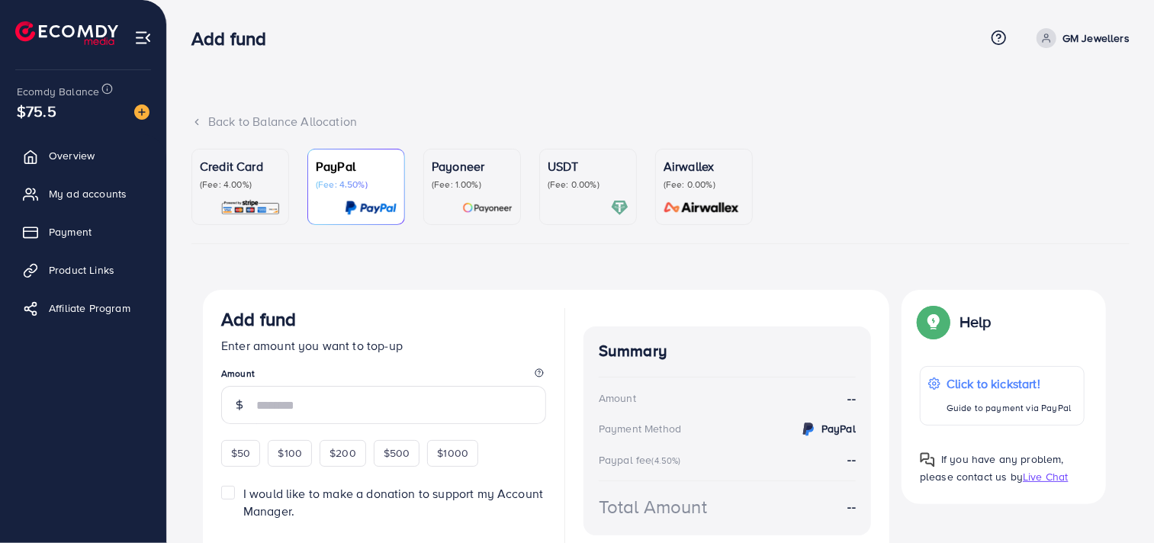
click at [459, 211] on div at bounding box center [472, 208] width 81 height 18
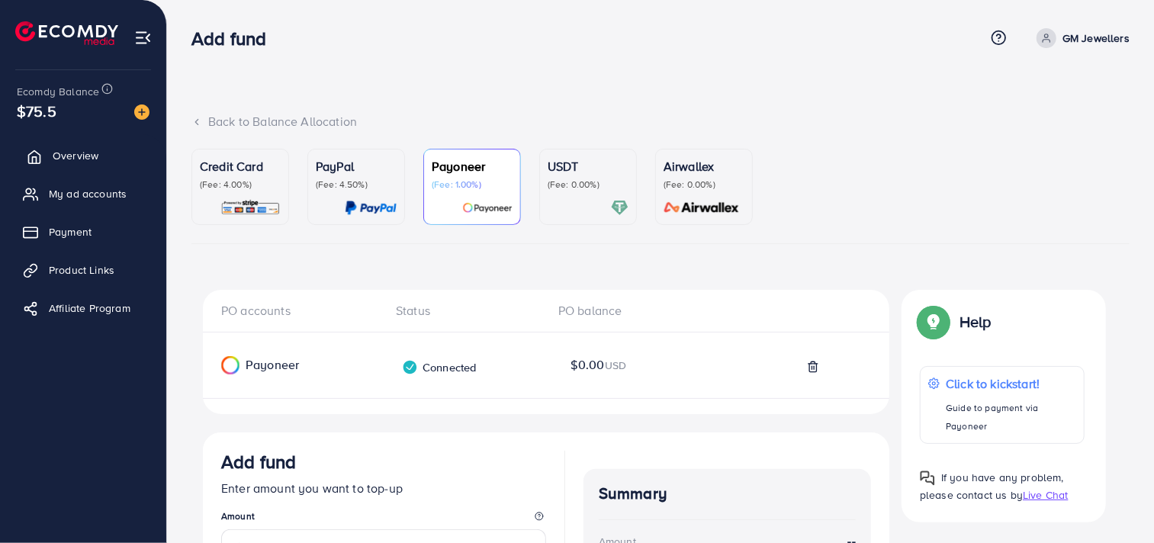
click at [88, 147] on link "Overview" at bounding box center [82, 155] width 143 height 31
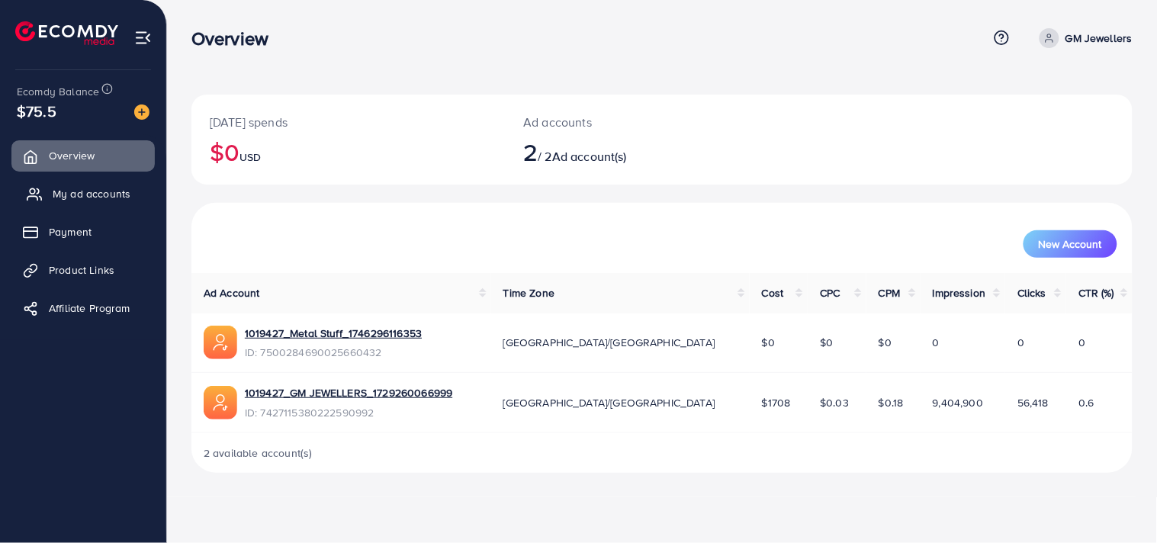
click at [50, 196] on link "My ad accounts" at bounding box center [82, 193] width 143 height 31
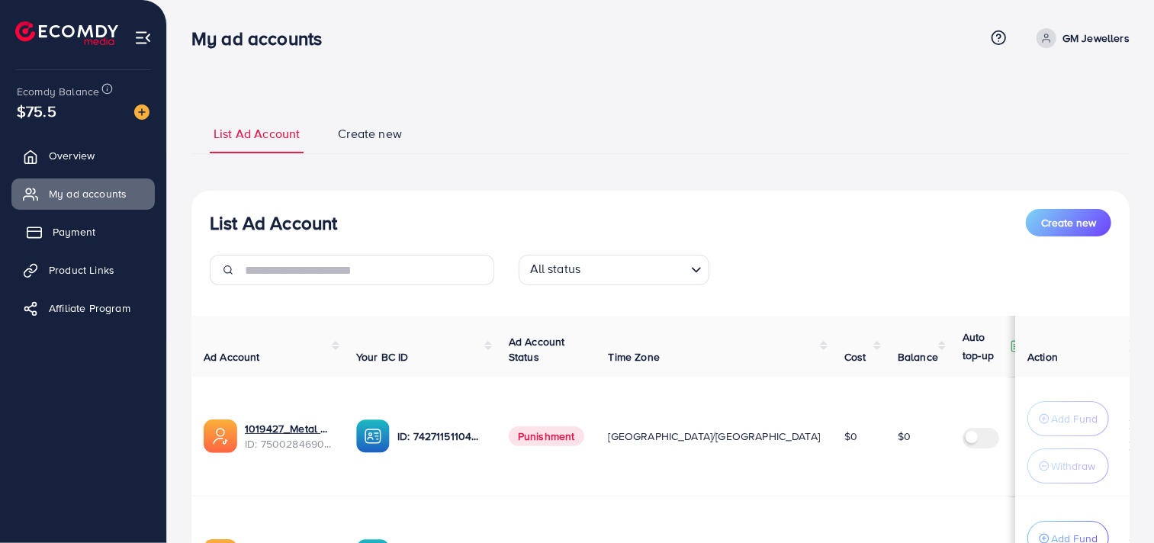
click at [69, 244] on link "Payment" at bounding box center [82, 232] width 143 height 31
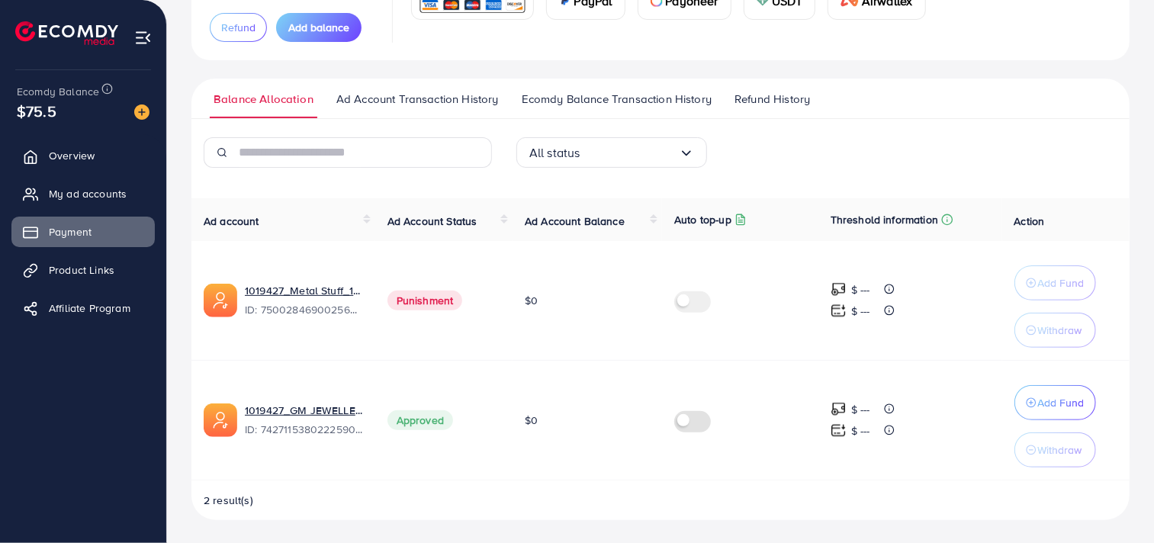
scroll to position [163, 0]
click at [79, 278] on link "Product Links" at bounding box center [82, 270] width 143 height 31
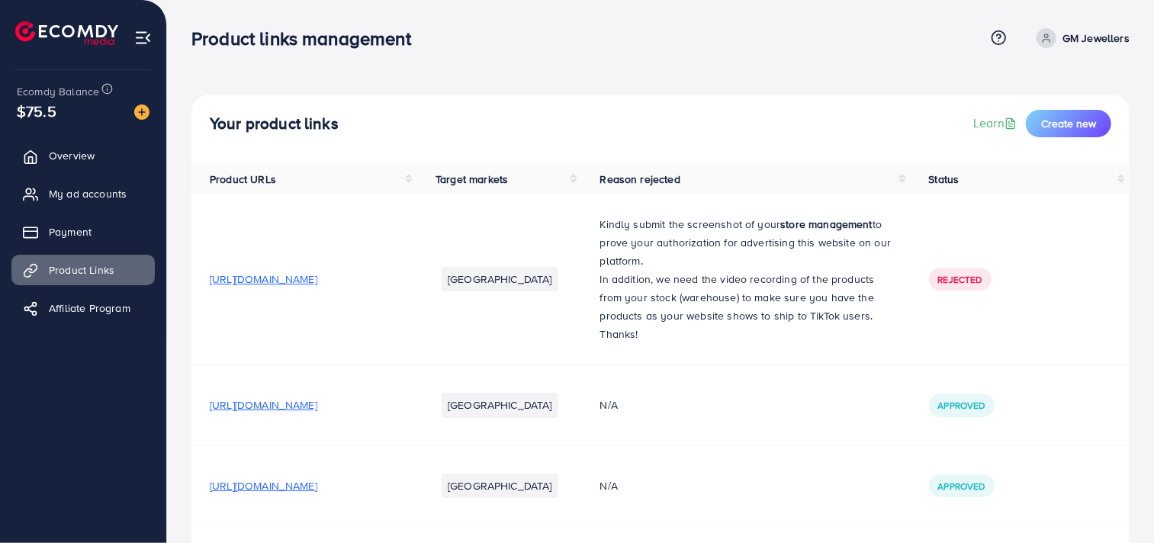
click at [138, 43] on img at bounding box center [143, 38] width 18 height 18
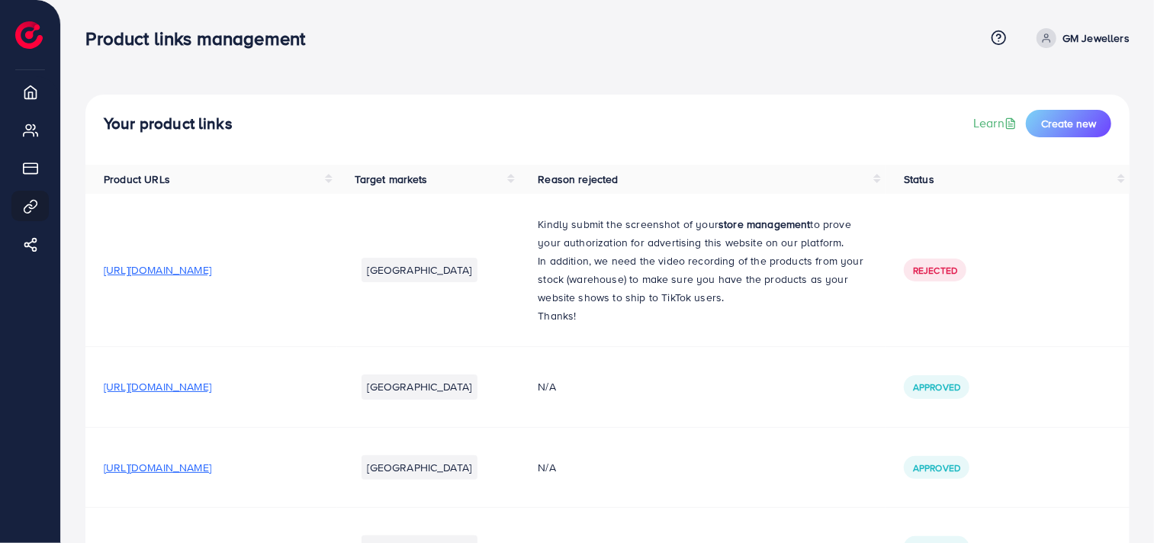
click at [138, 43] on h3 "Product links management" at bounding box center [201, 38] width 232 height 22
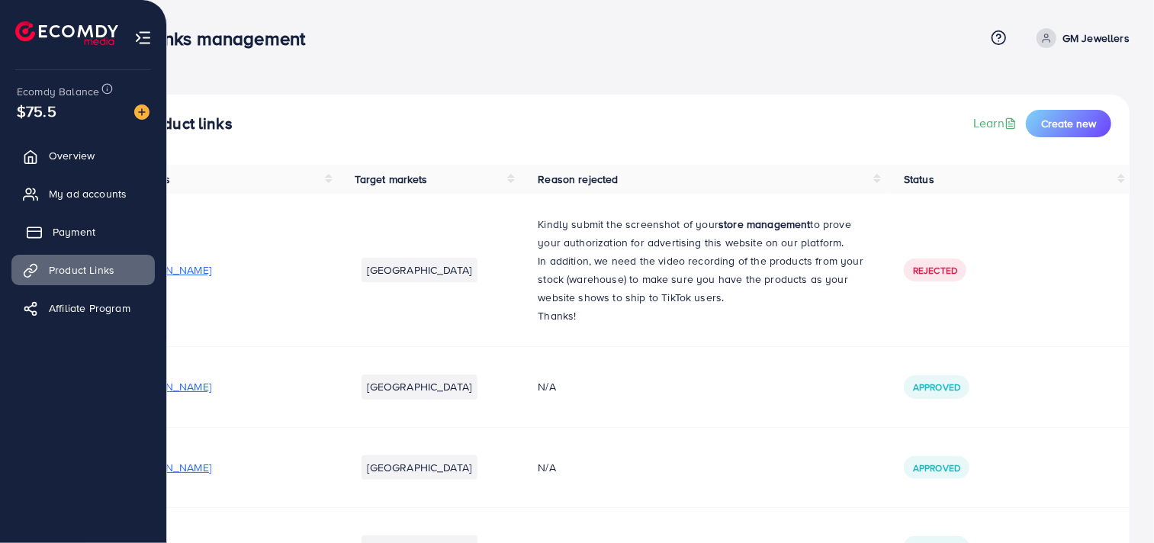
click at [63, 230] on span "Payment" at bounding box center [74, 231] width 43 height 15
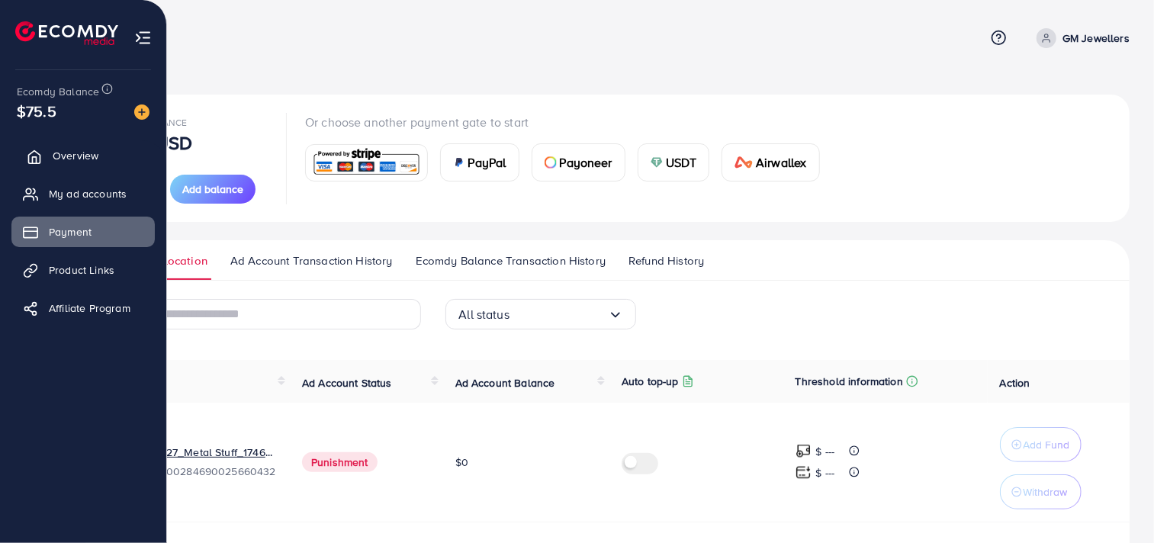
click at [49, 162] on link "Overview" at bounding box center [82, 155] width 143 height 31
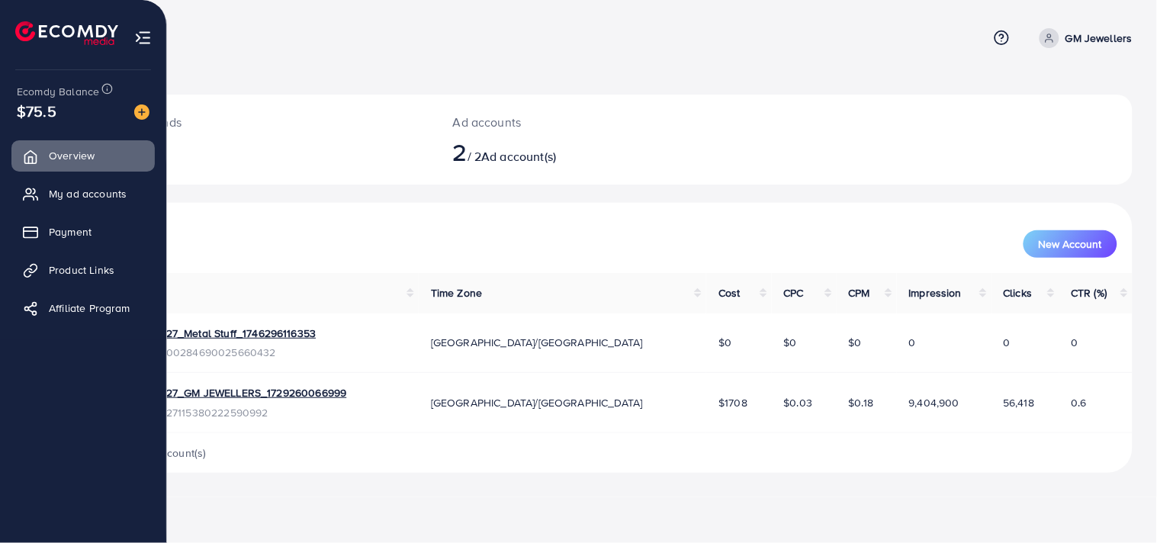
click at [34, 38] on img at bounding box center [66, 33] width 103 height 24
click at [61, 197] on span "My ad accounts" at bounding box center [92, 193] width 78 height 15
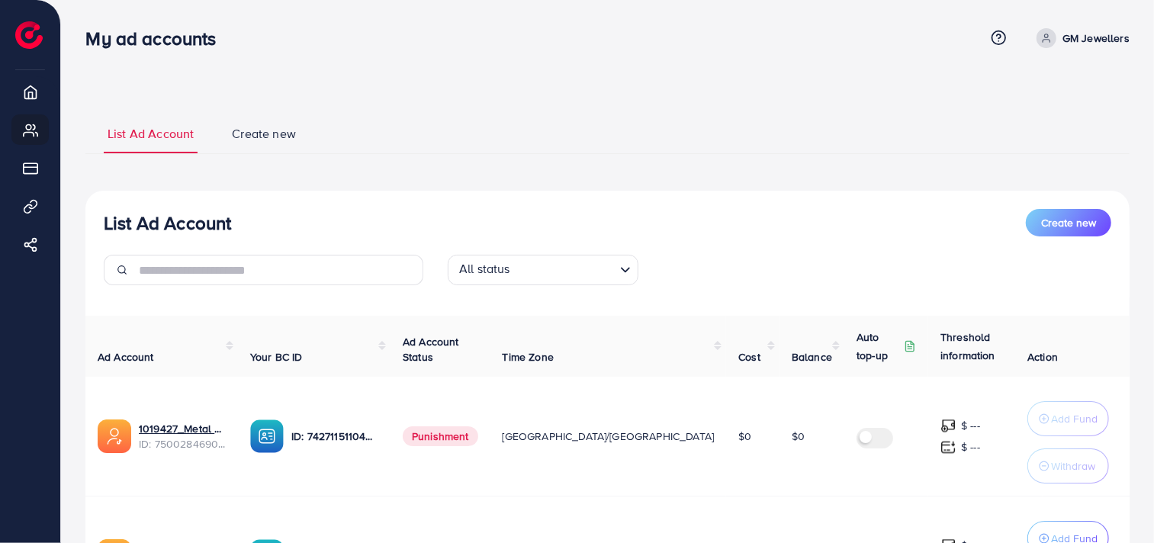
click at [245, 133] on span "Create new" at bounding box center [264, 134] width 64 height 18
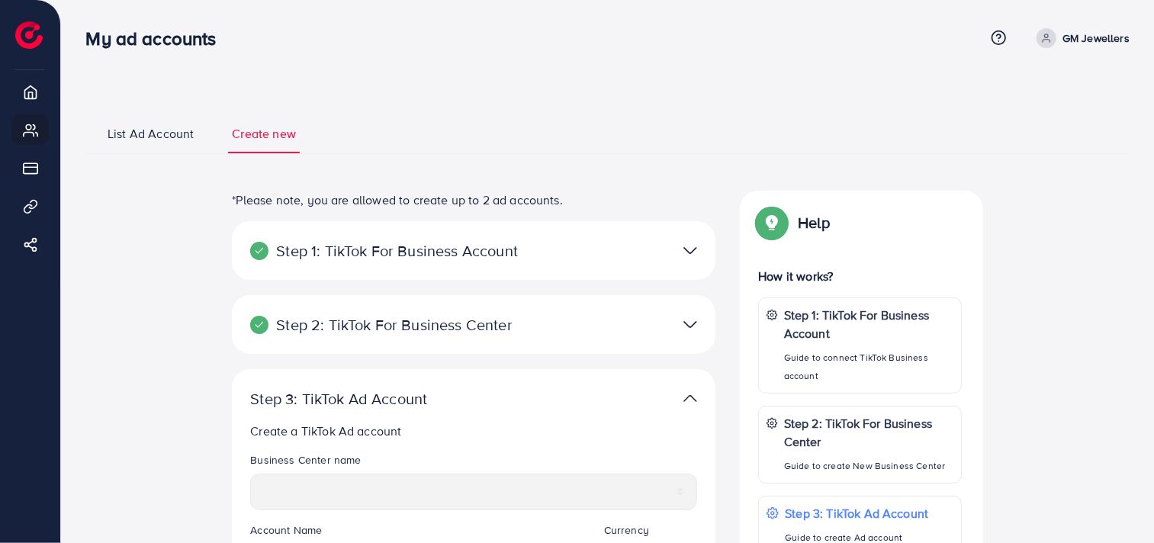
click at [146, 130] on span "List Ad Account" at bounding box center [151, 134] width 86 height 18
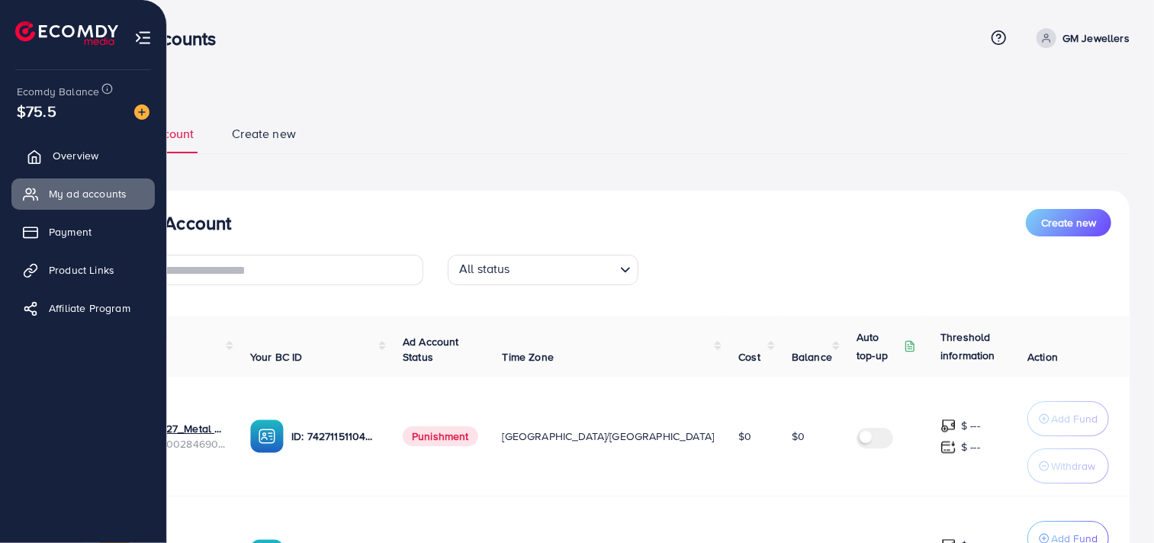
click at [50, 149] on link "Overview" at bounding box center [82, 155] width 143 height 31
